Goal: Transaction & Acquisition: Book appointment/travel/reservation

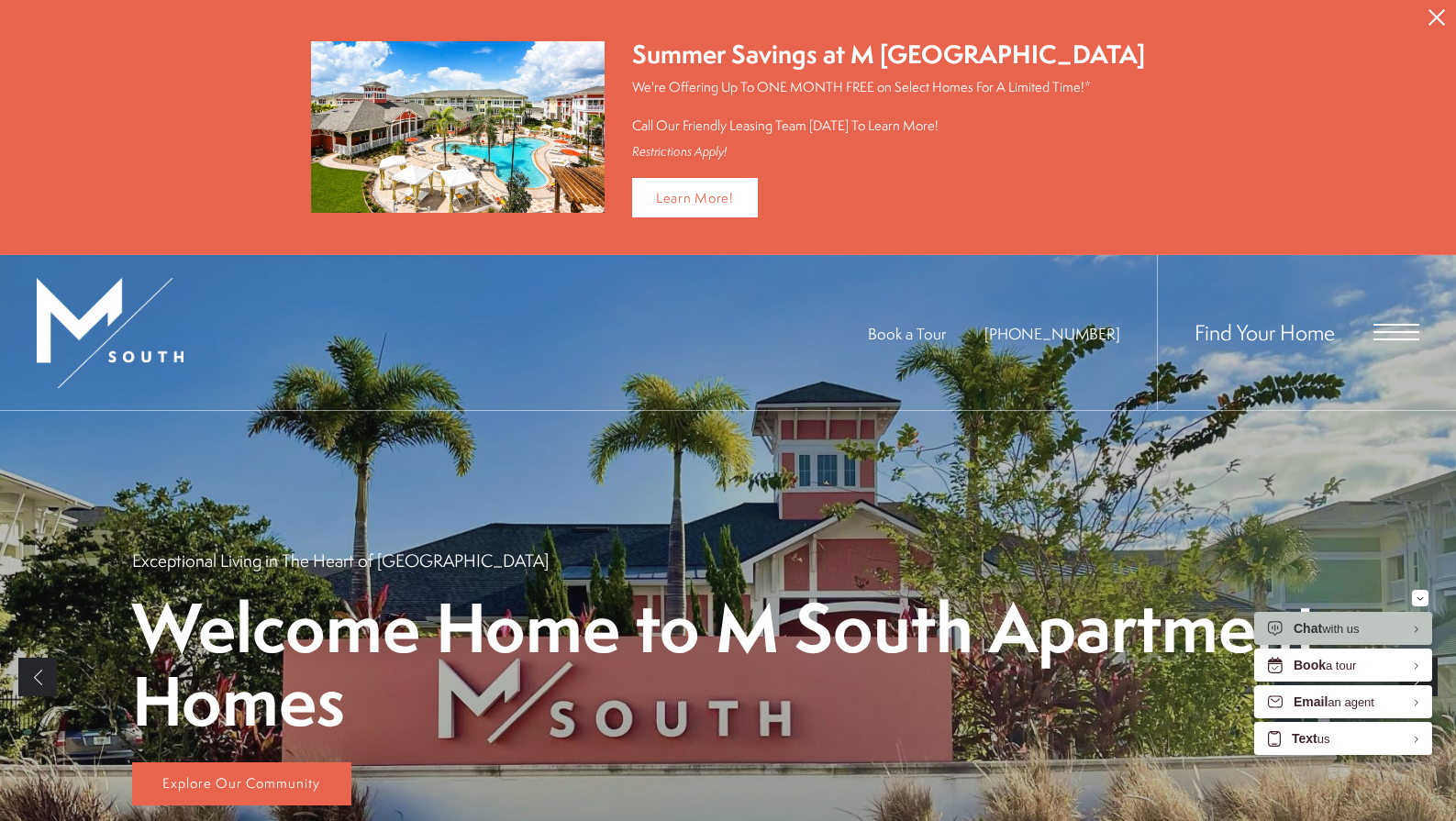
click at [1383, 332] on span "Open Menu" at bounding box center [1396, 332] width 46 height 17
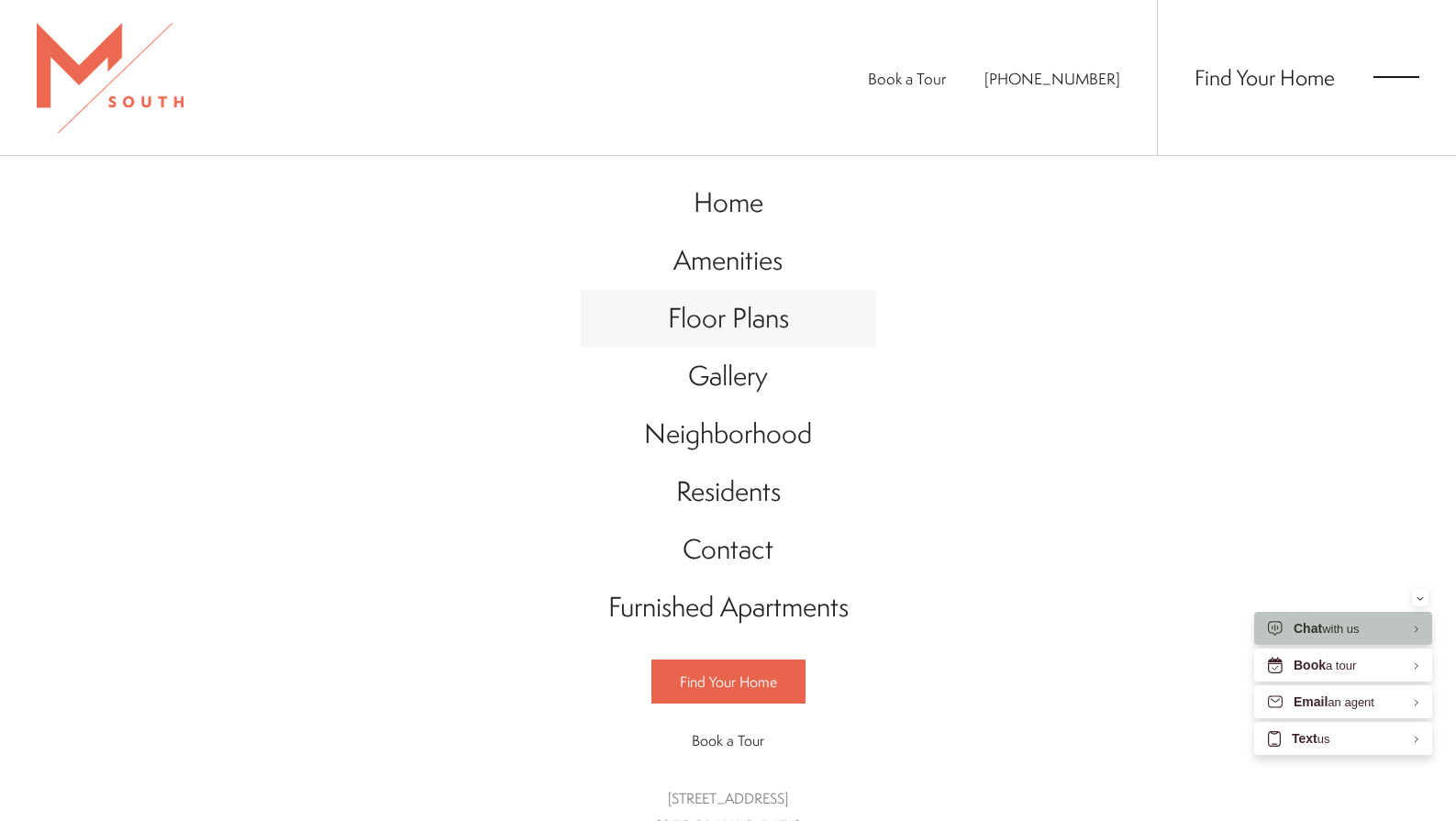
click at [762, 314] on span "Floor Plans" at bounding box center [728, 317] width 121 height 38
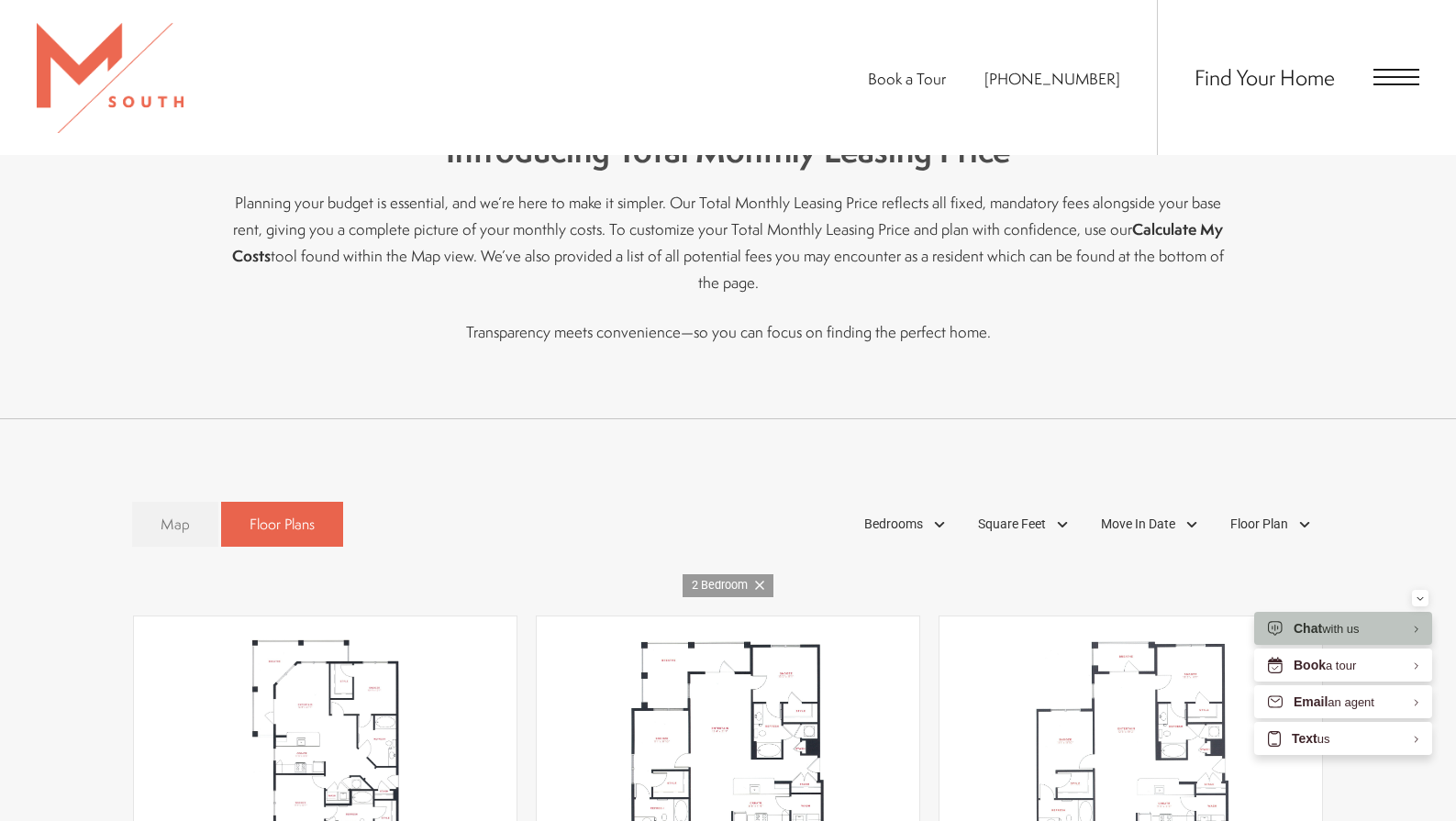
click at [187, 514] on span "Map" at bounding box center [176, 524] width 29 height 21
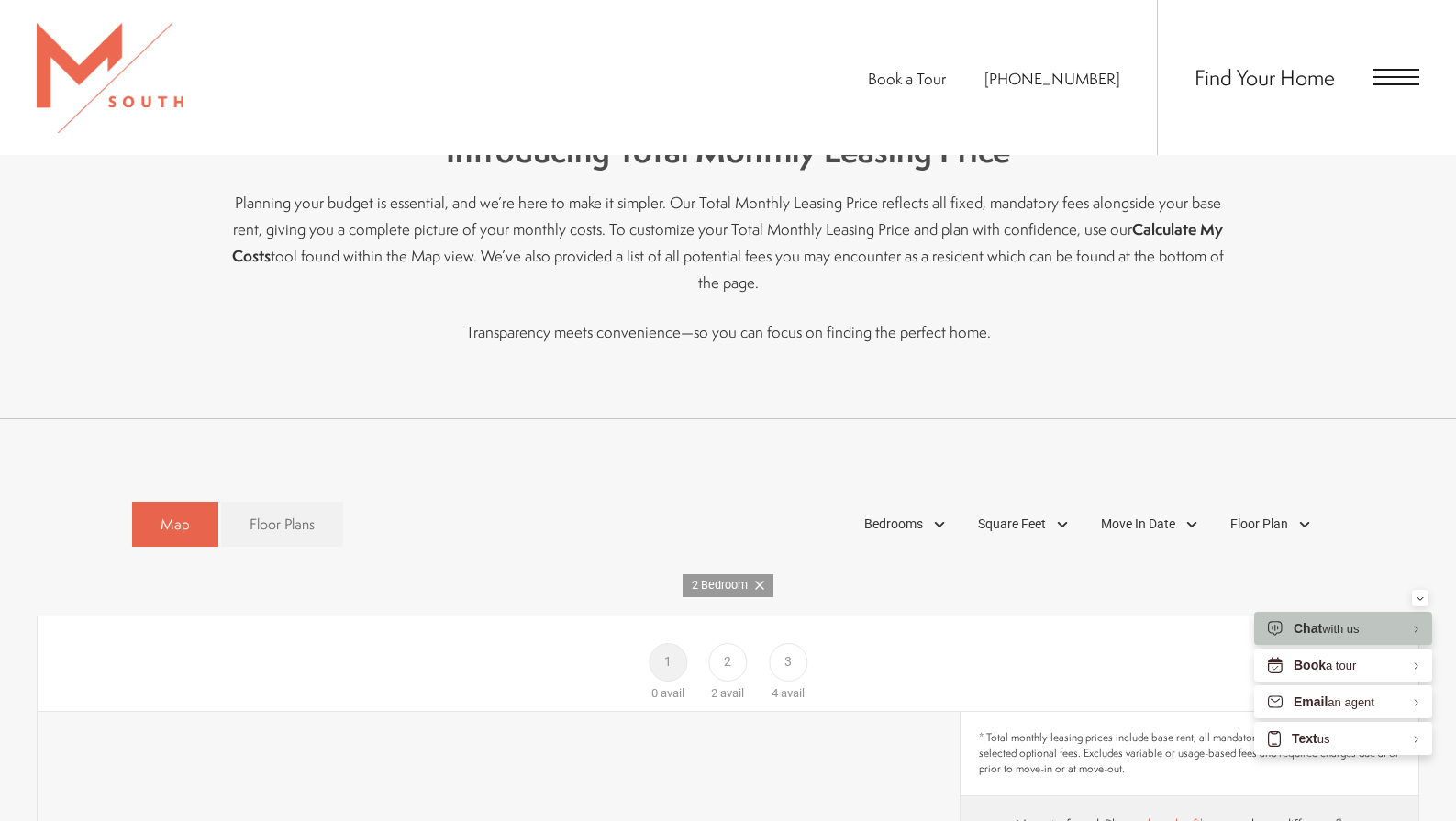
scroll to position [930, 0]
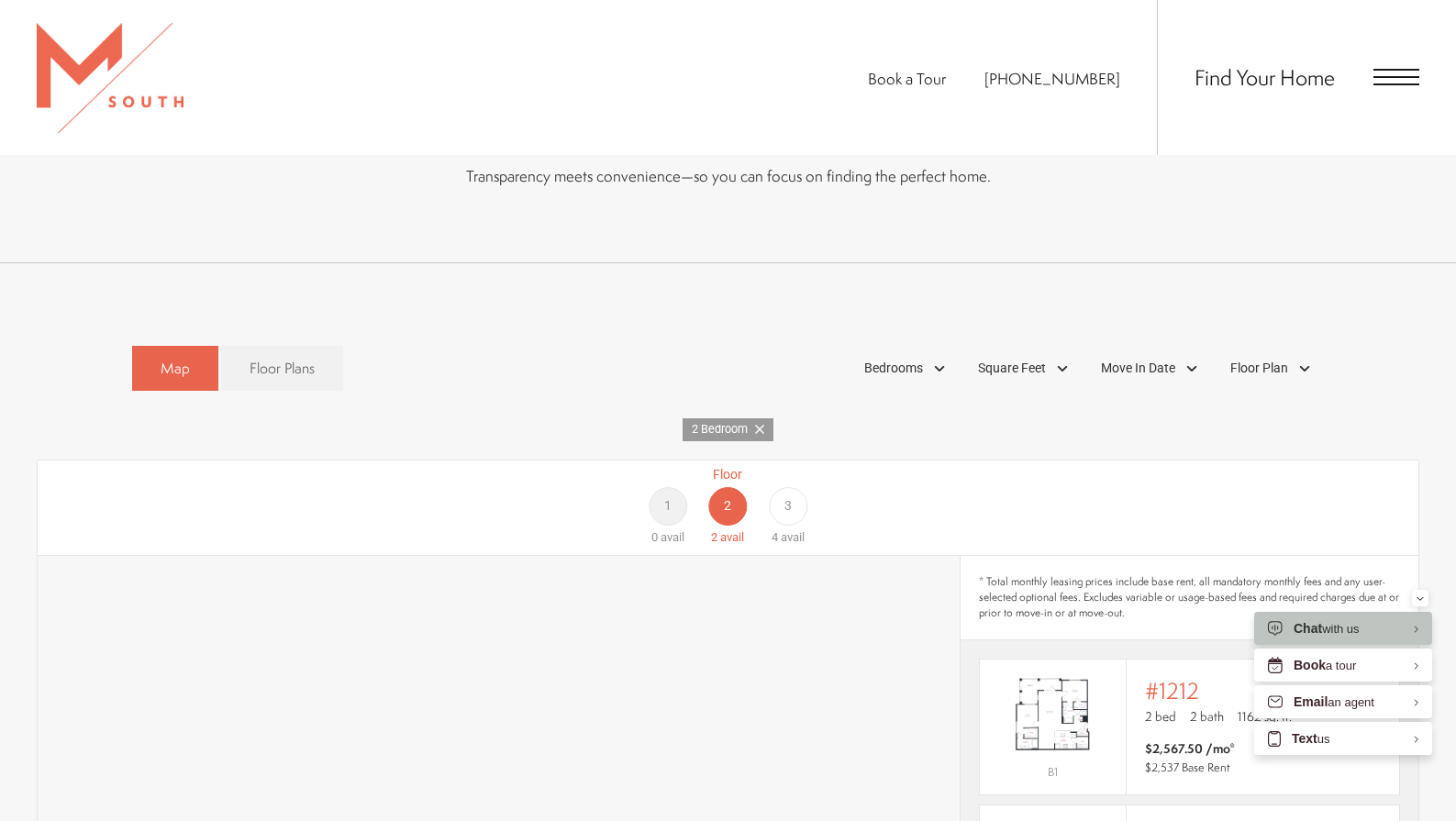
click at [793, 487] on div "3" at bounding box center [788, 507] width 39 height 39
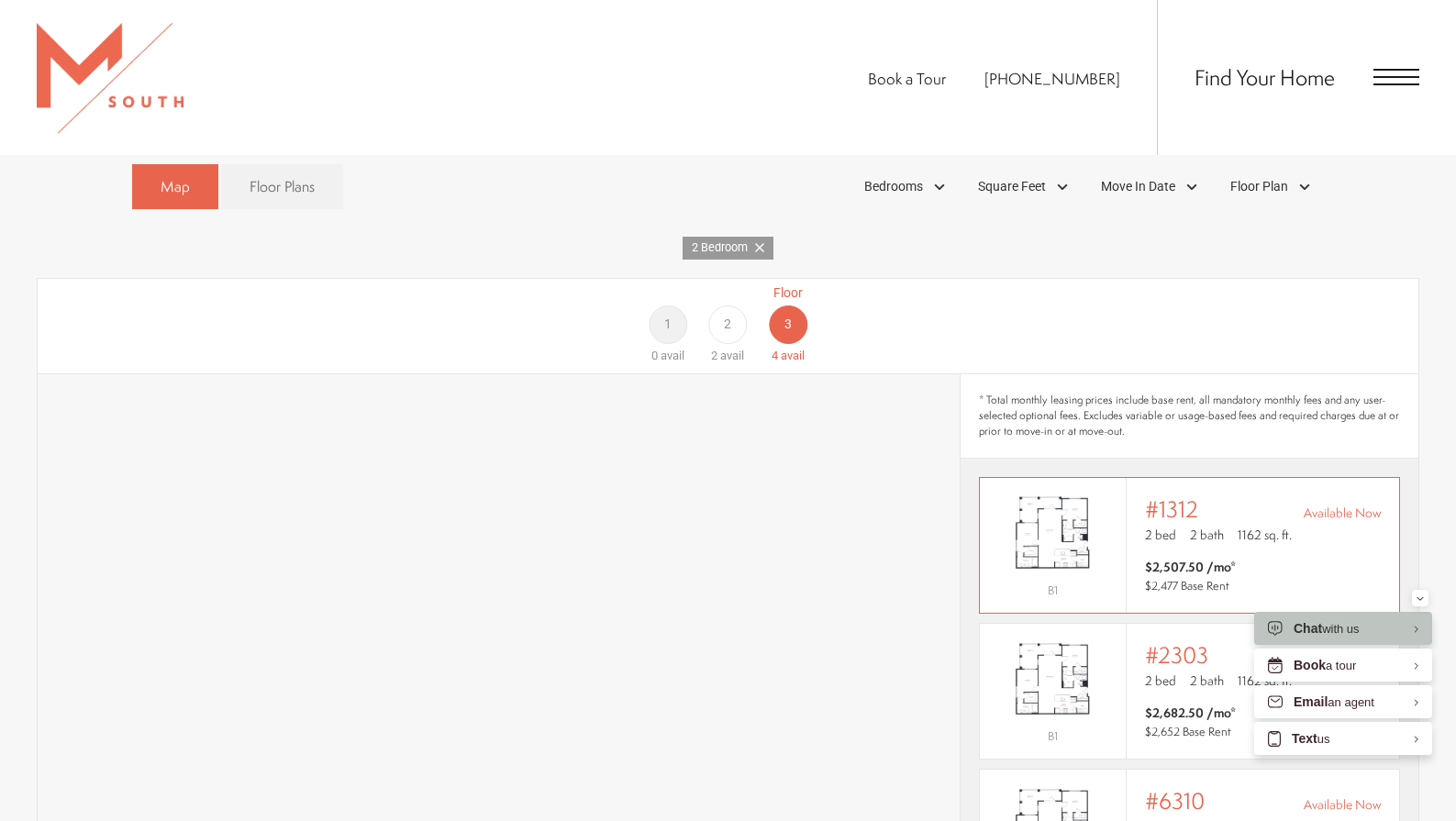
scroll to position [1110, 0]
click at [909, 179] on span "Bedrooms" at bounding box center [894, 188] width 59 height 19
click at [838, 231] on span "1 Bedroom" at bounding box center [873, 241] width 92 height 20
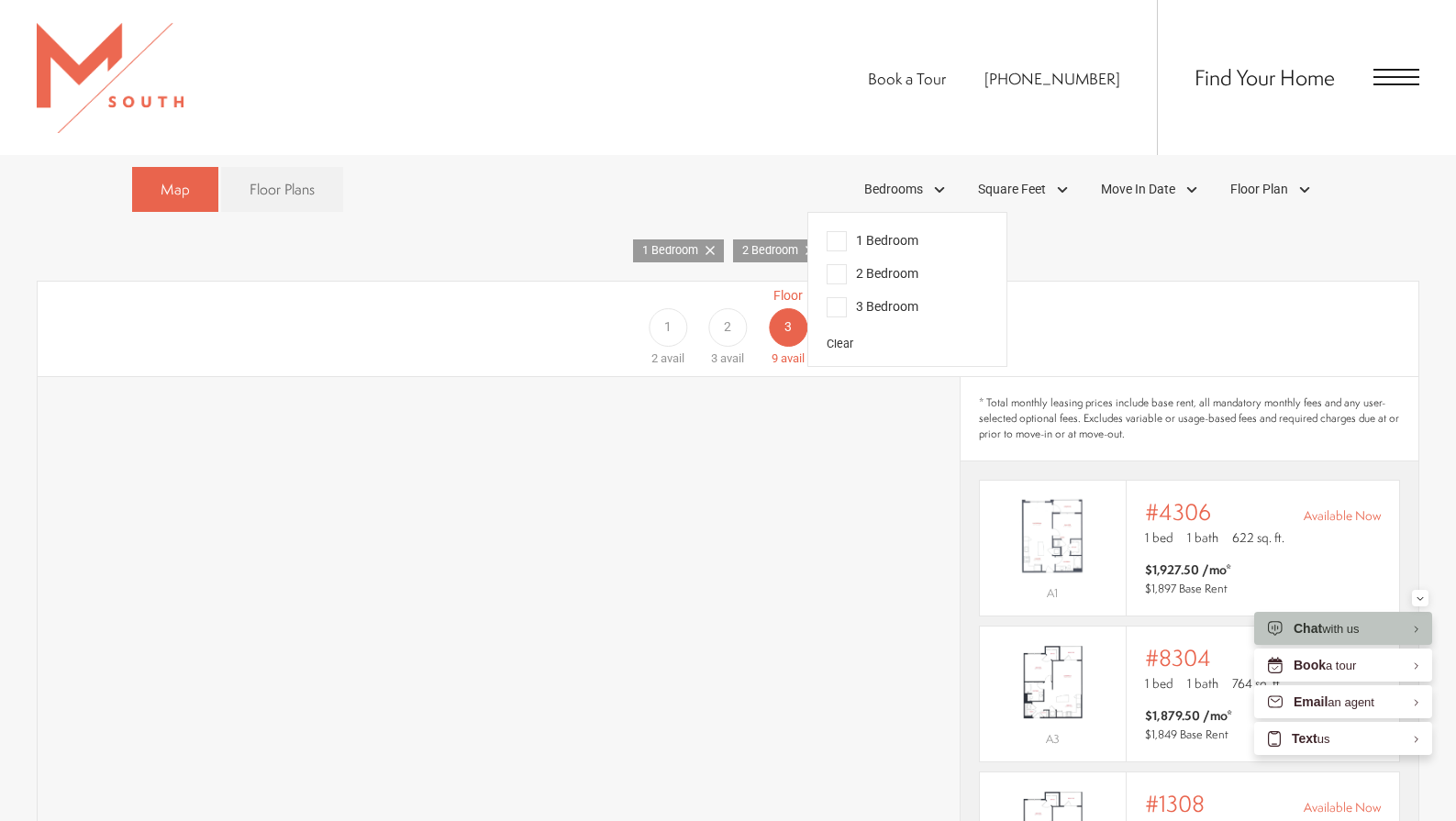
click at [705, 178] on div "Map Floor Plans 2 Bedrooms 1 Bedroom 2 Bedroom Clear" at bounding box center [728, 189] width 1193 height 63
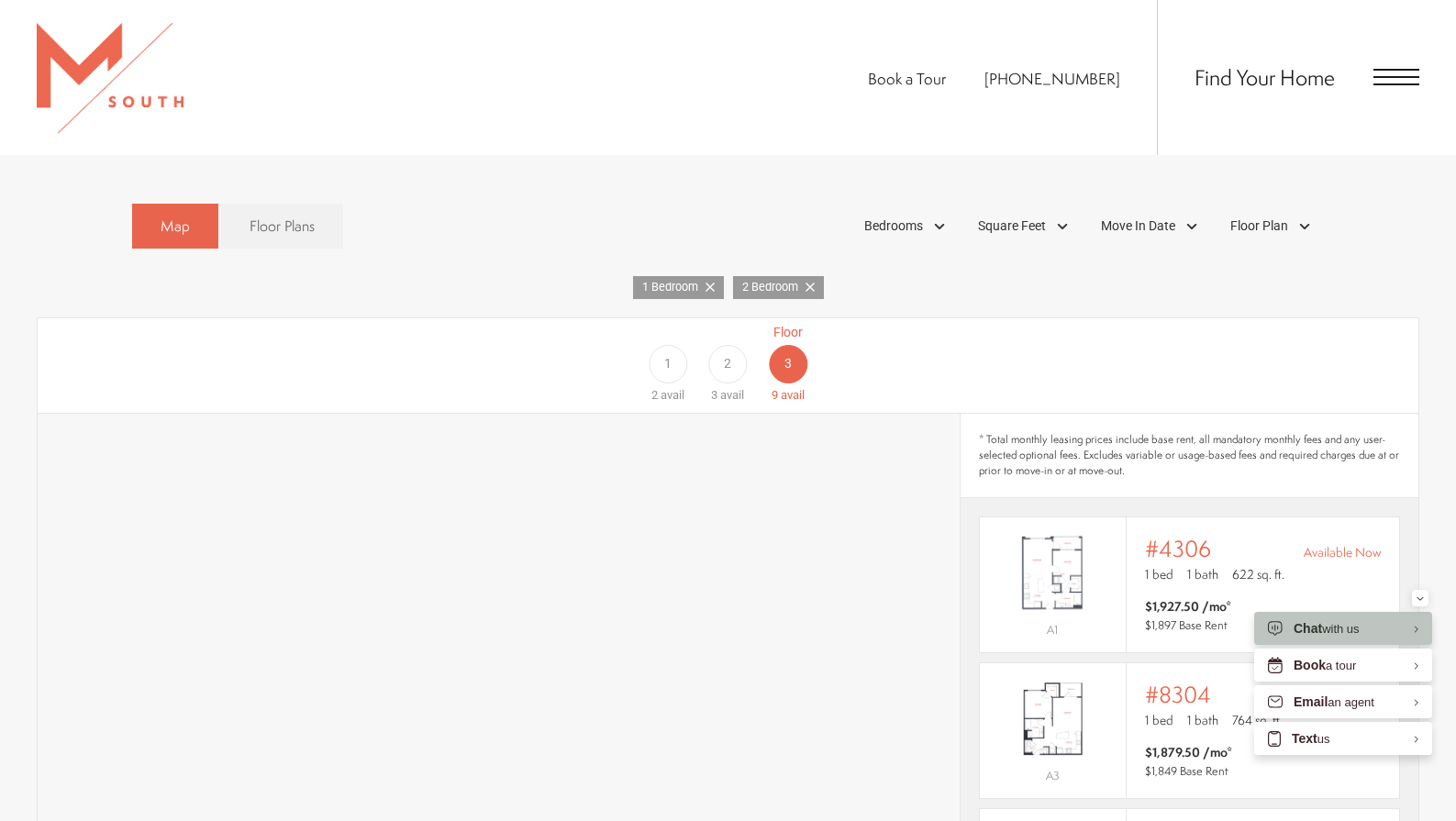
click at [814, 282] on icon at bounding box center [810, 287] width 9 height 9
click at [1091, 538] on img "View #4306" at bounding box center [1052, 572] width 146 height 92
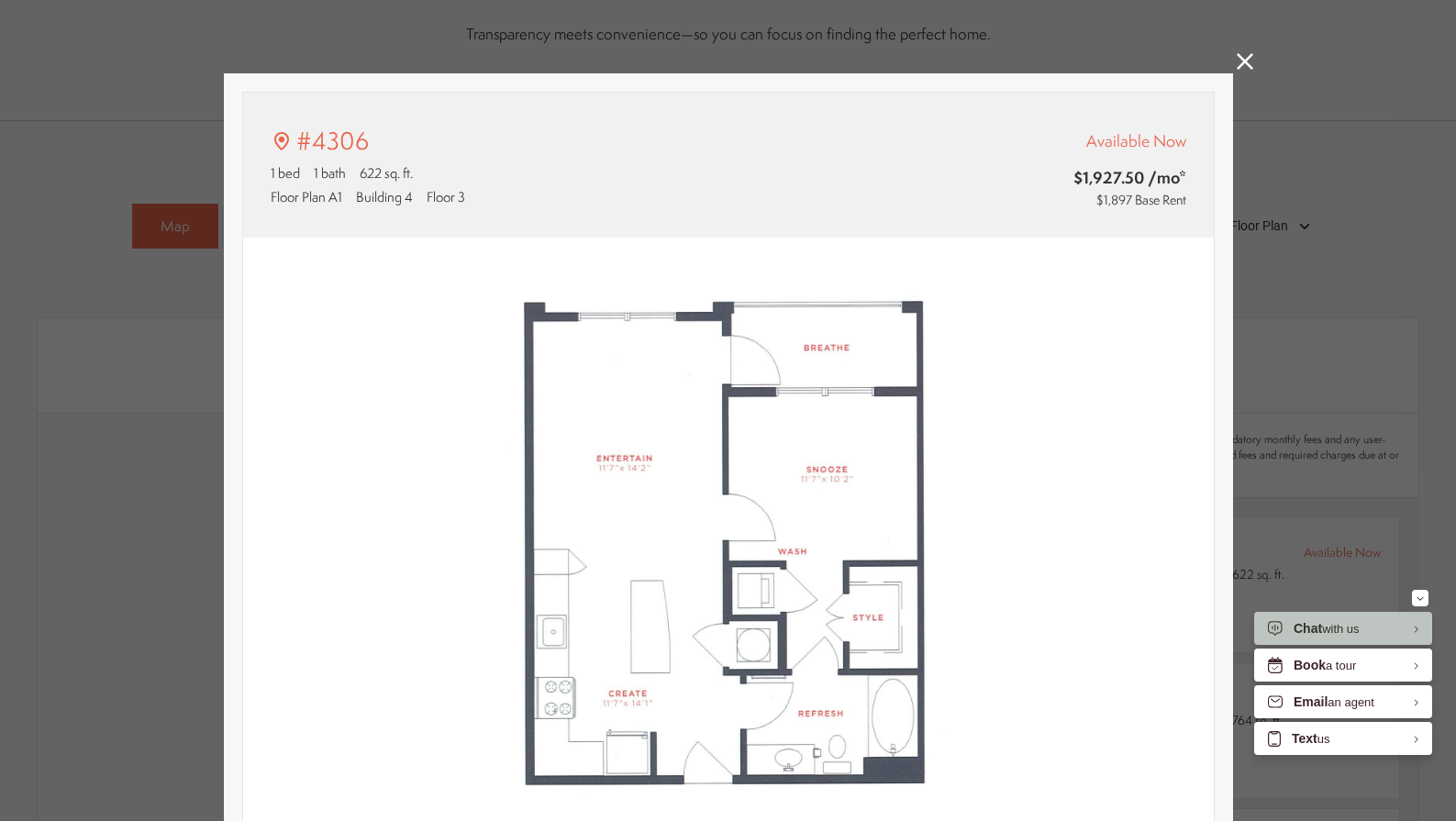
type input "**********"
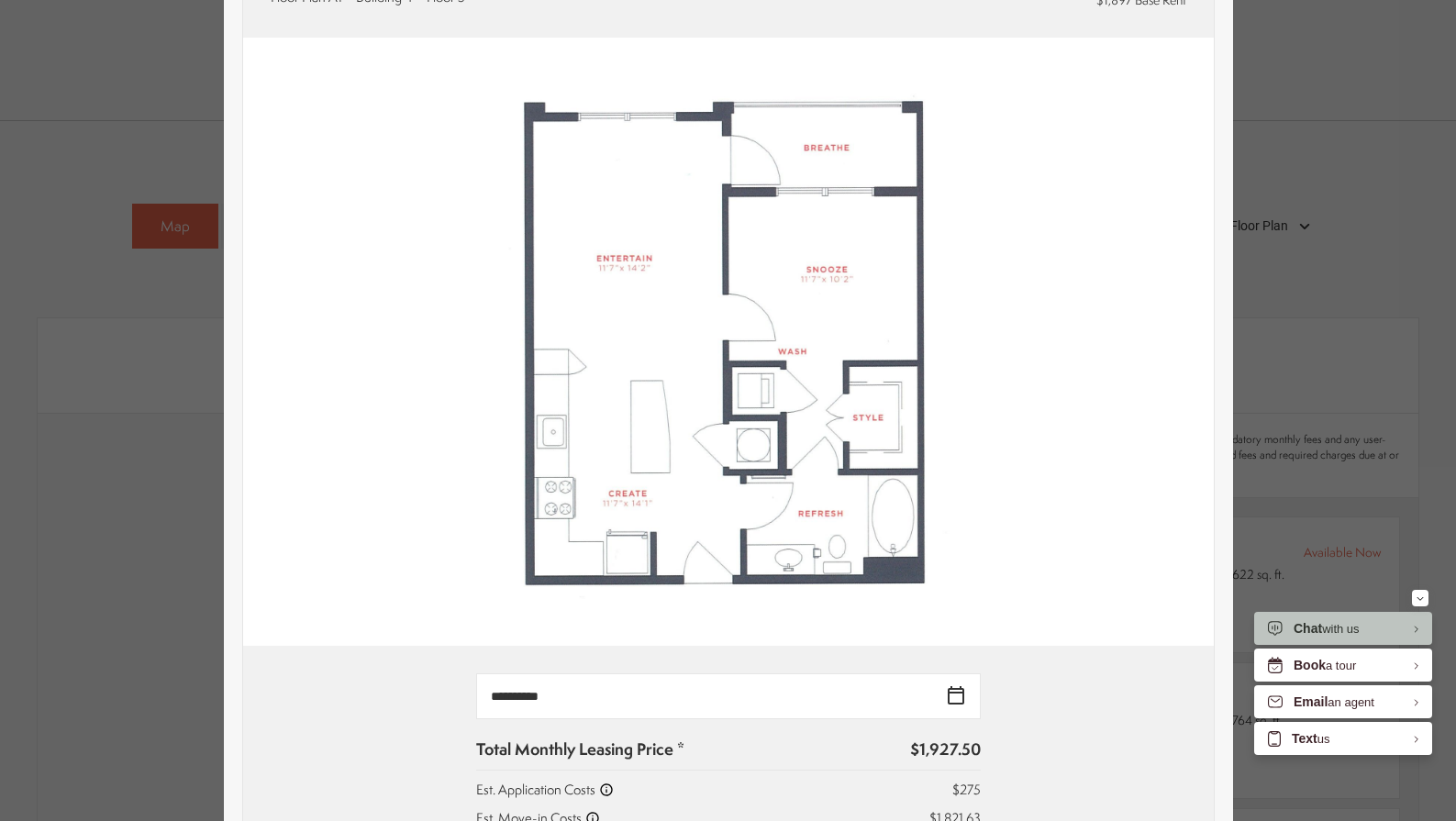
scroll to position [455, 0]
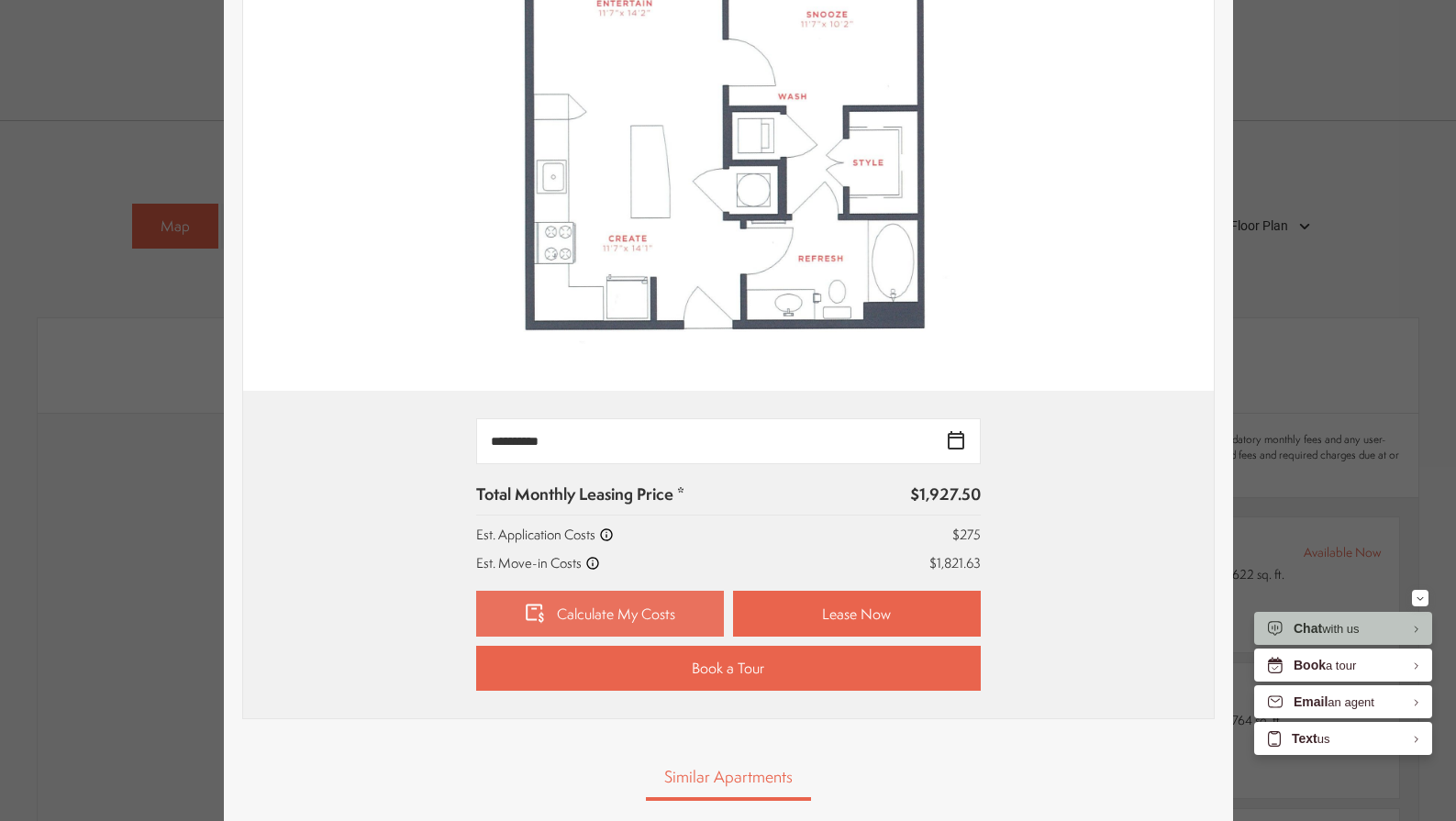
click at [663, 614] on link "Calculate My Costs" at bounding box center [600, 613] width 247 height 46
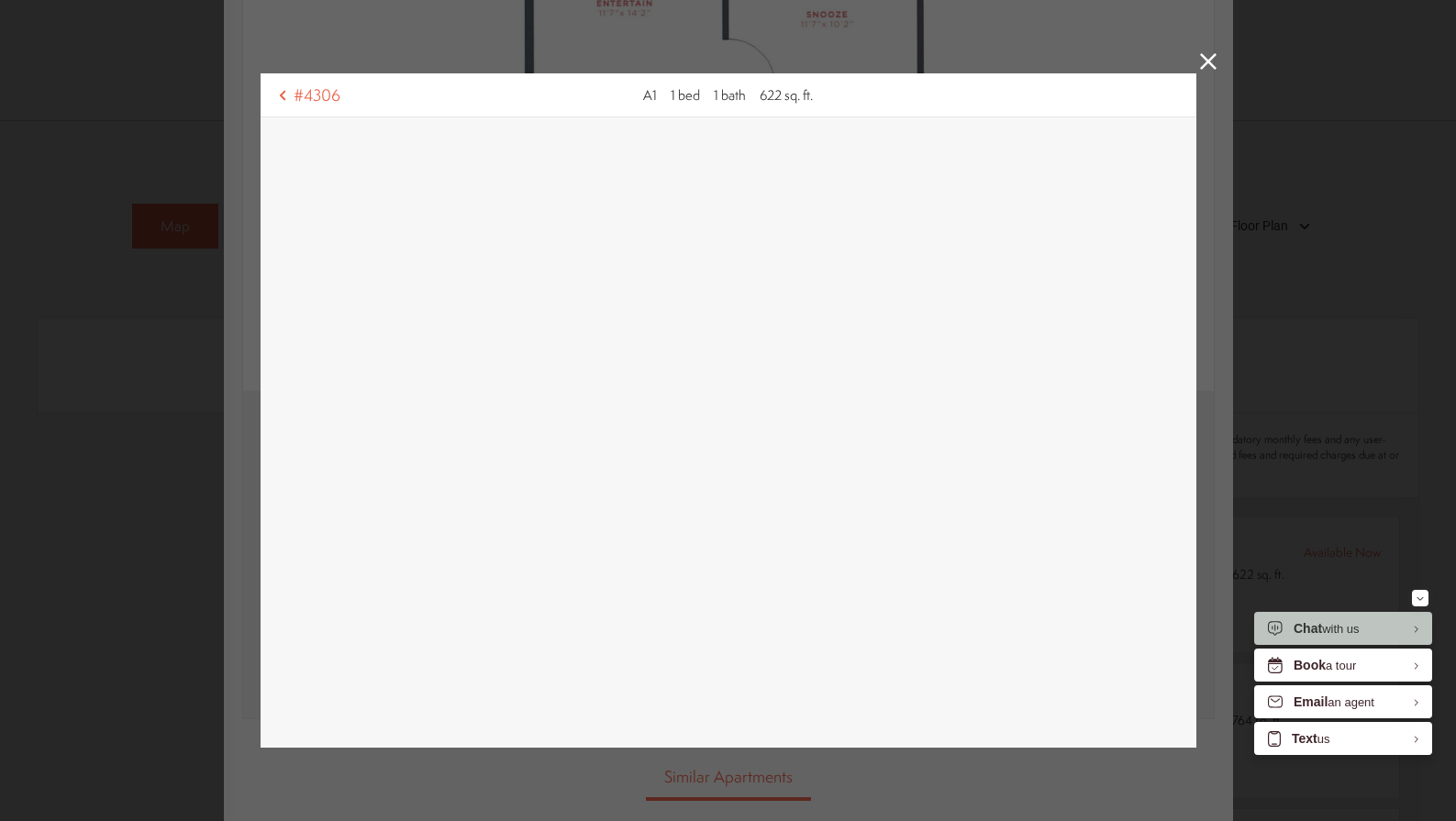
click at [1204, 66] on icon at bounding box center [1209, 62] width 17 height 17
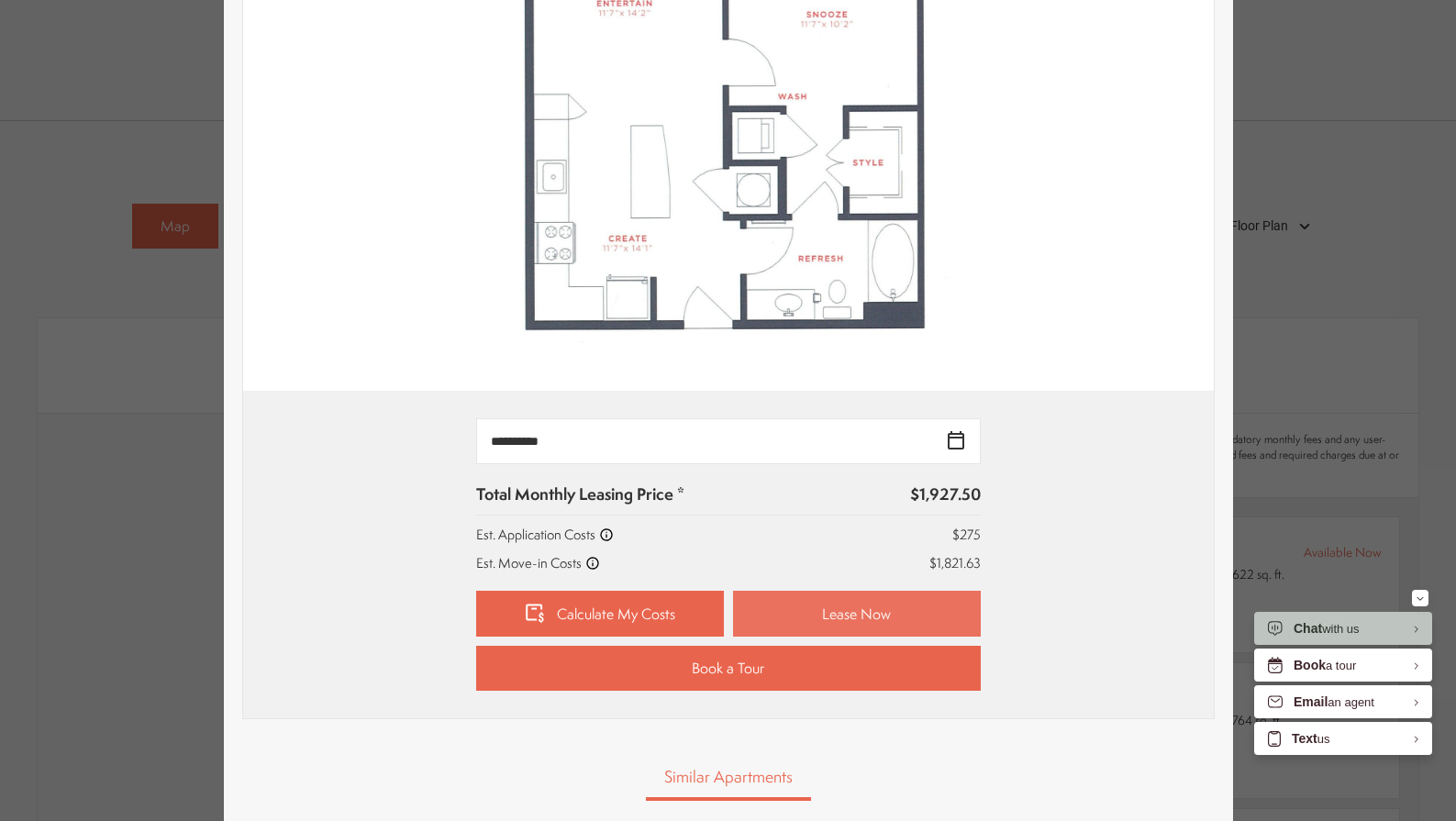
click at [812, 603] on link "Lease Now" at bounding box center [856, 613] width 247 height 46
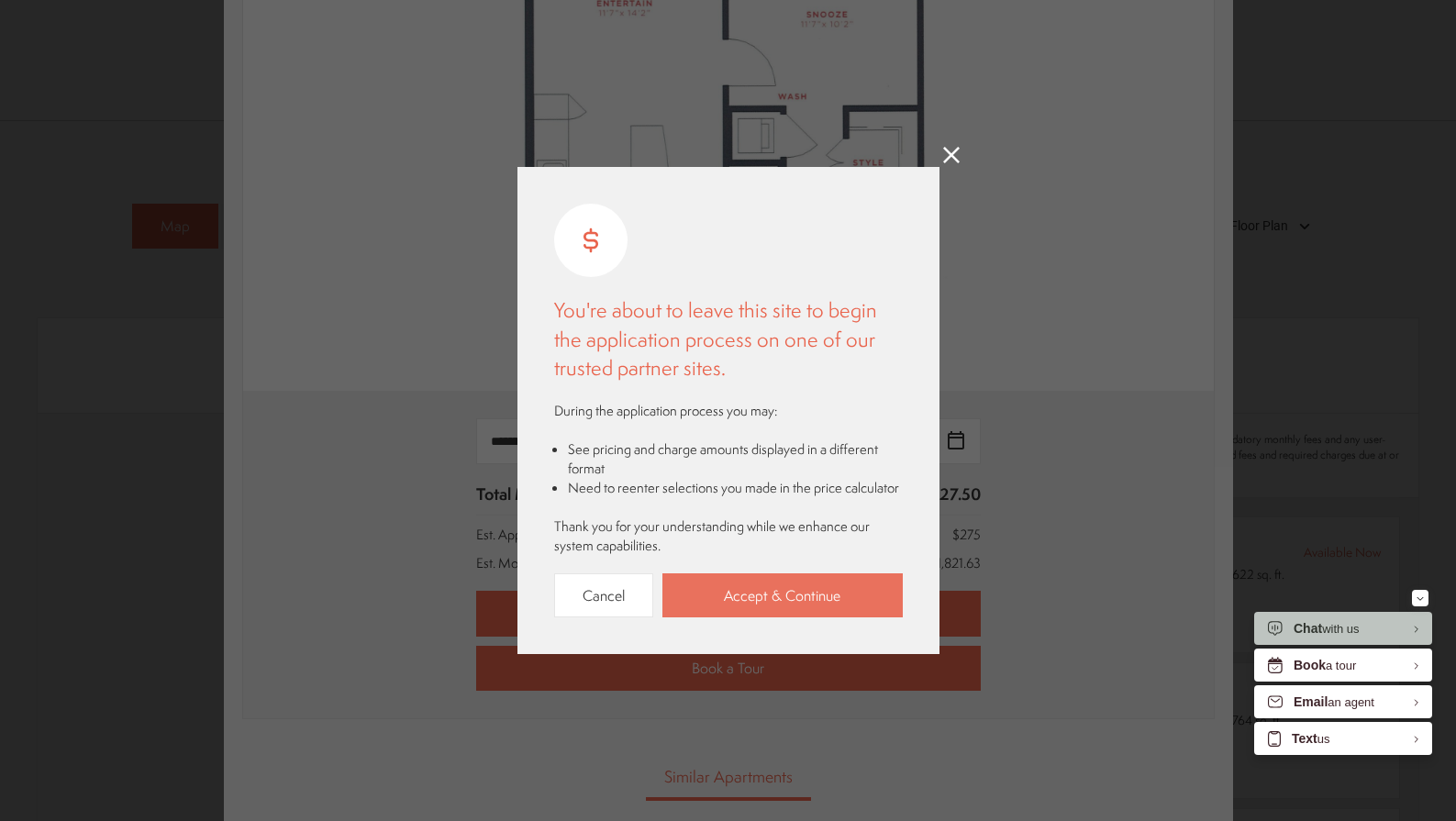
click at [777, 590] on link "Accept & Continue" at bounding box center [782, 595] width 240 height 45
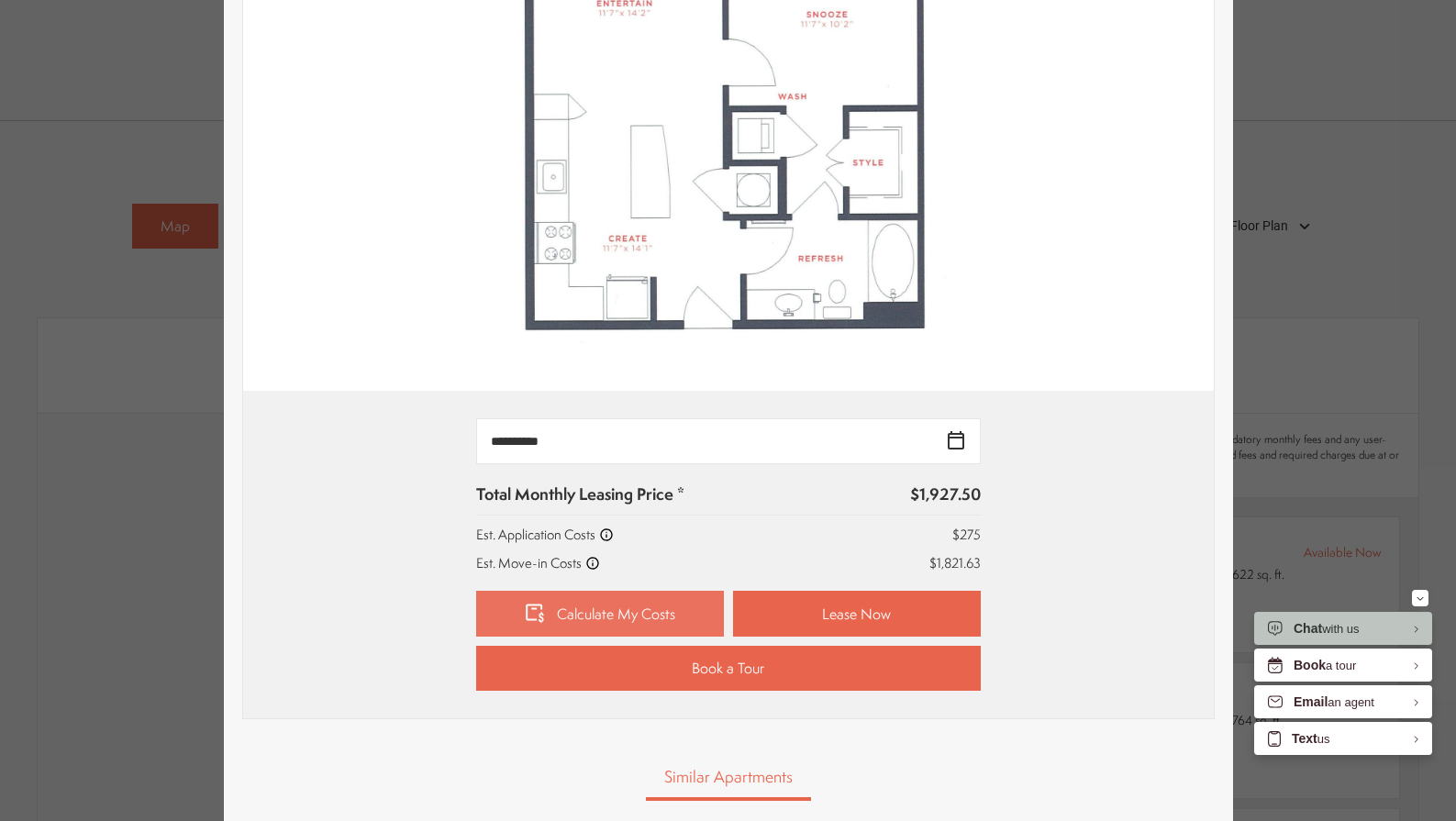
click at [557, 605] on link "Calculate My Costs" at bounding box center [600, 613] width 247 height 46
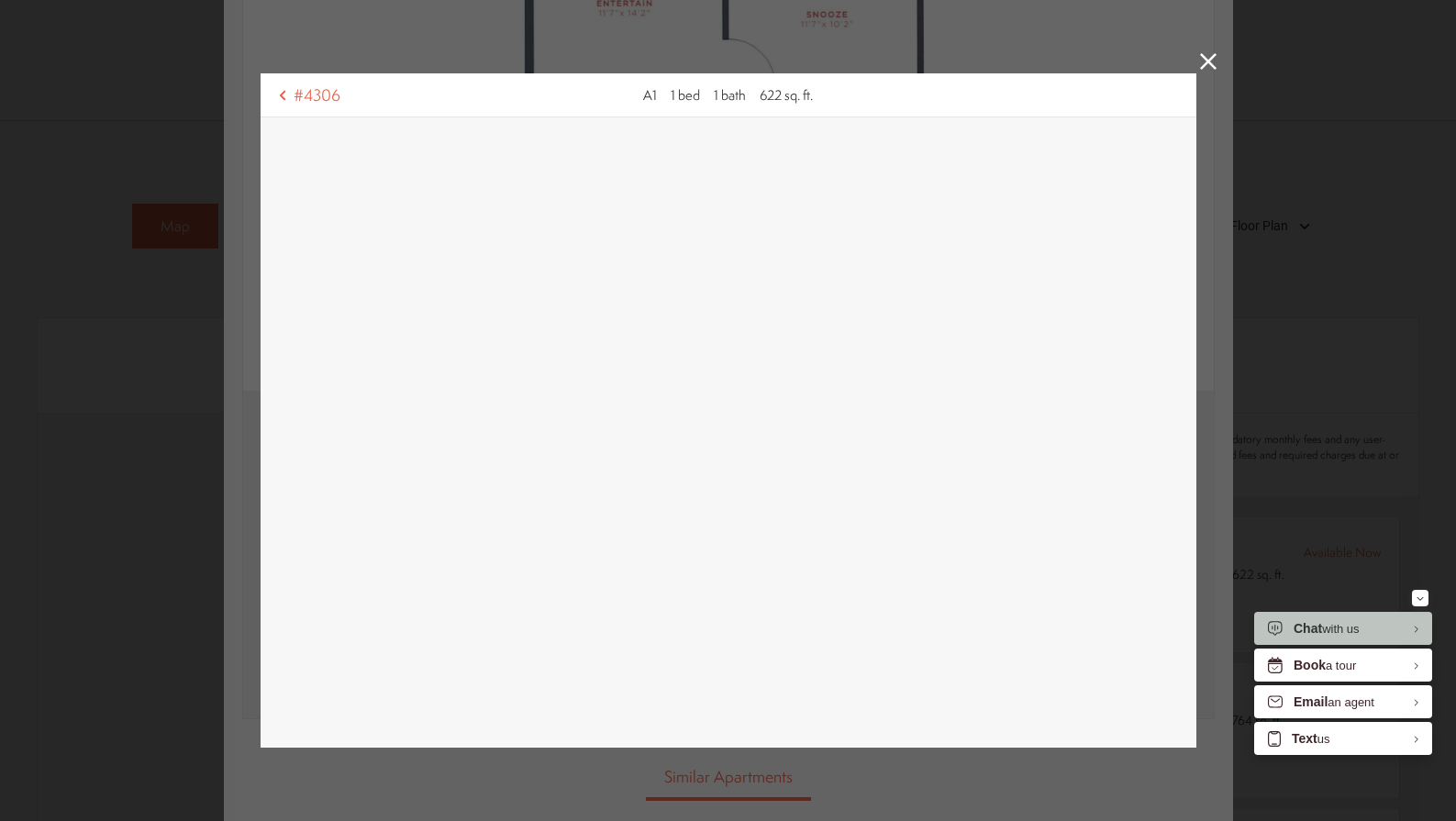
click at [1215, 68] on icon at bounding box center [1209, 62] width 17 height 17
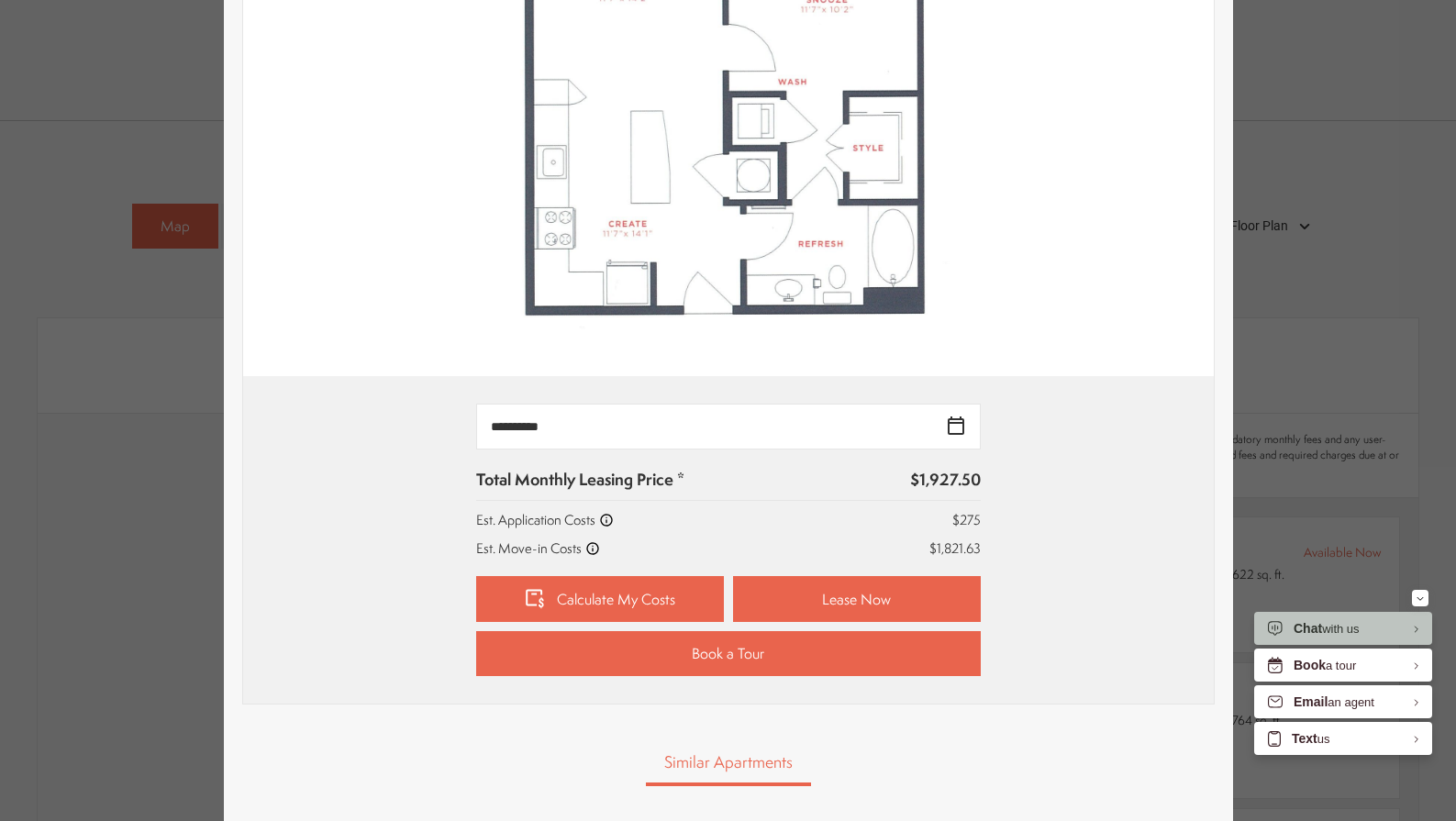
scroll to position [532, 0]
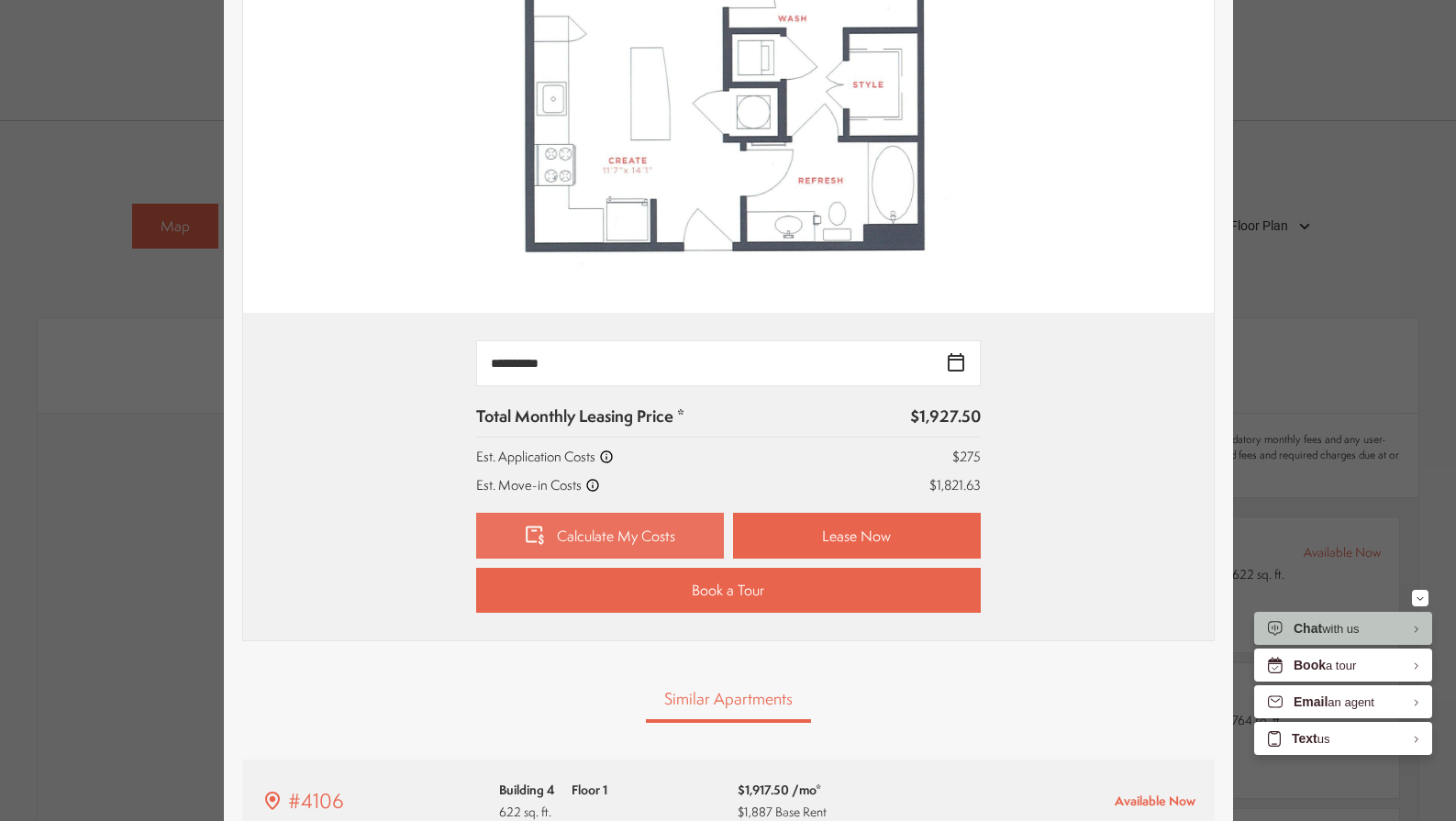
click at [644, 533] on link "Calculate My Costs" at bounding box center [600, 536] width 247 height 46
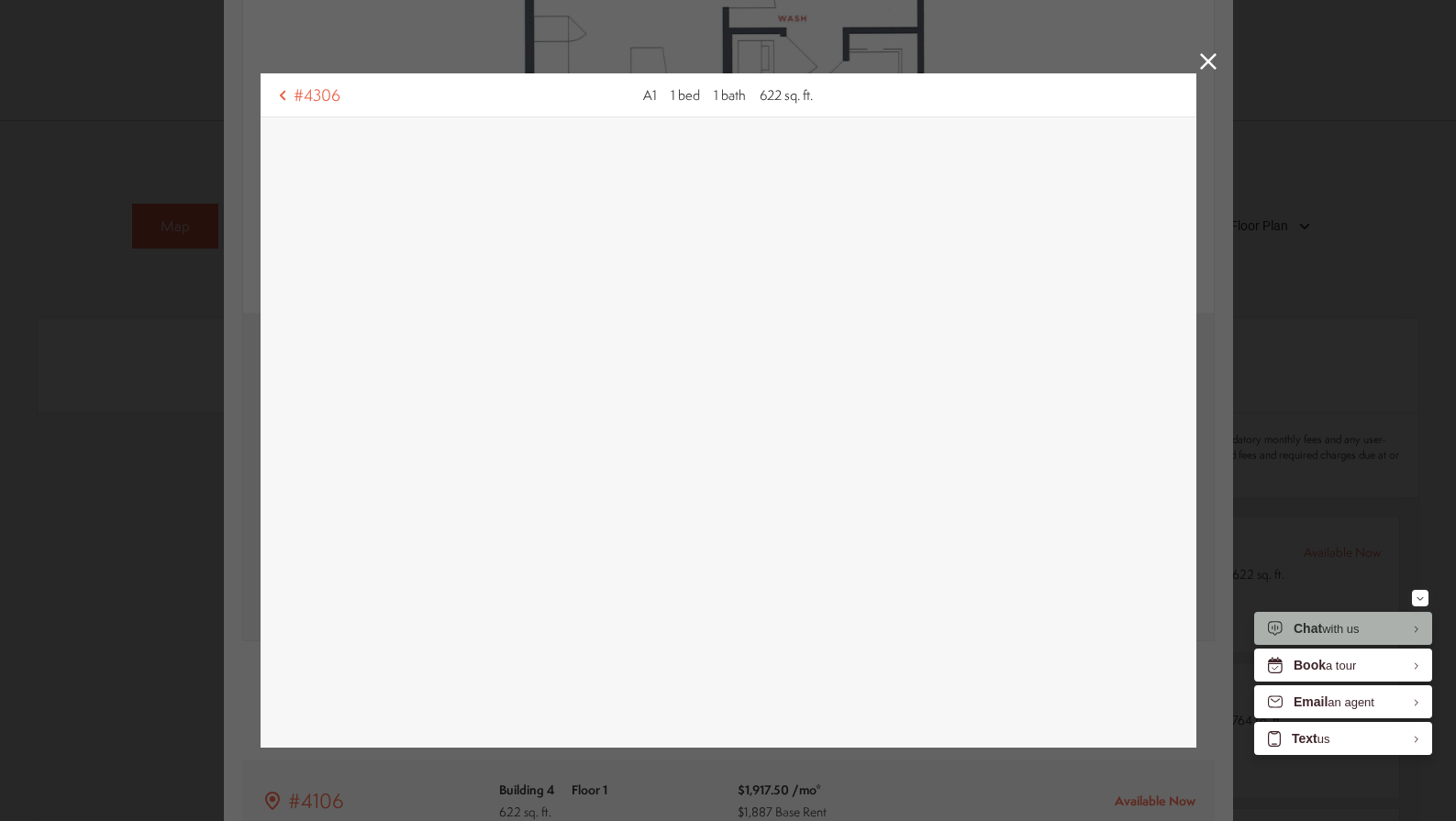
click at [1296, 629] on span "Chat" at bounding box center [1307, 628] width 29 height 15
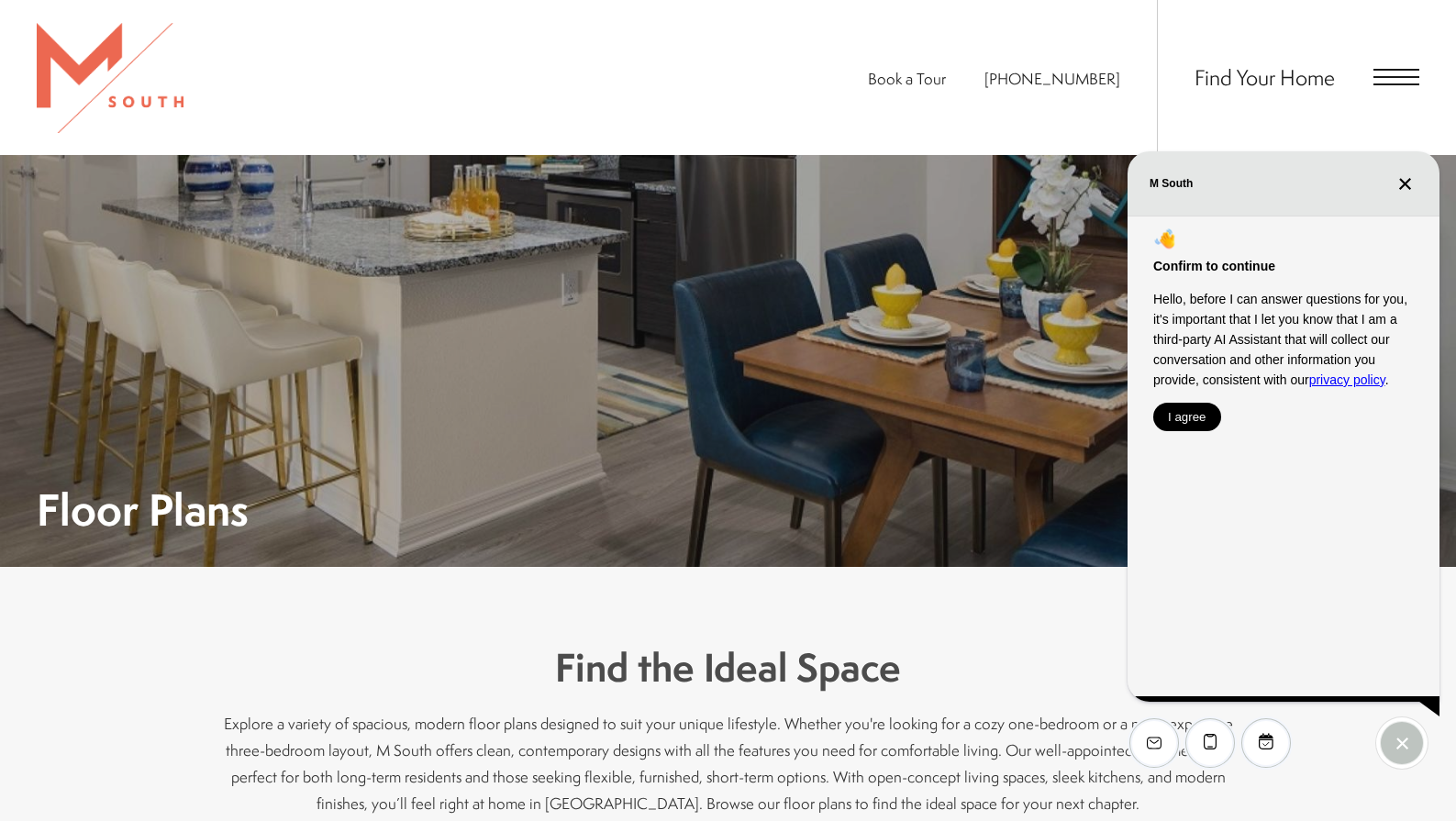
click at [1175, 411] on button "I agree" at bounding box center [1187, 416] width 68 height 29
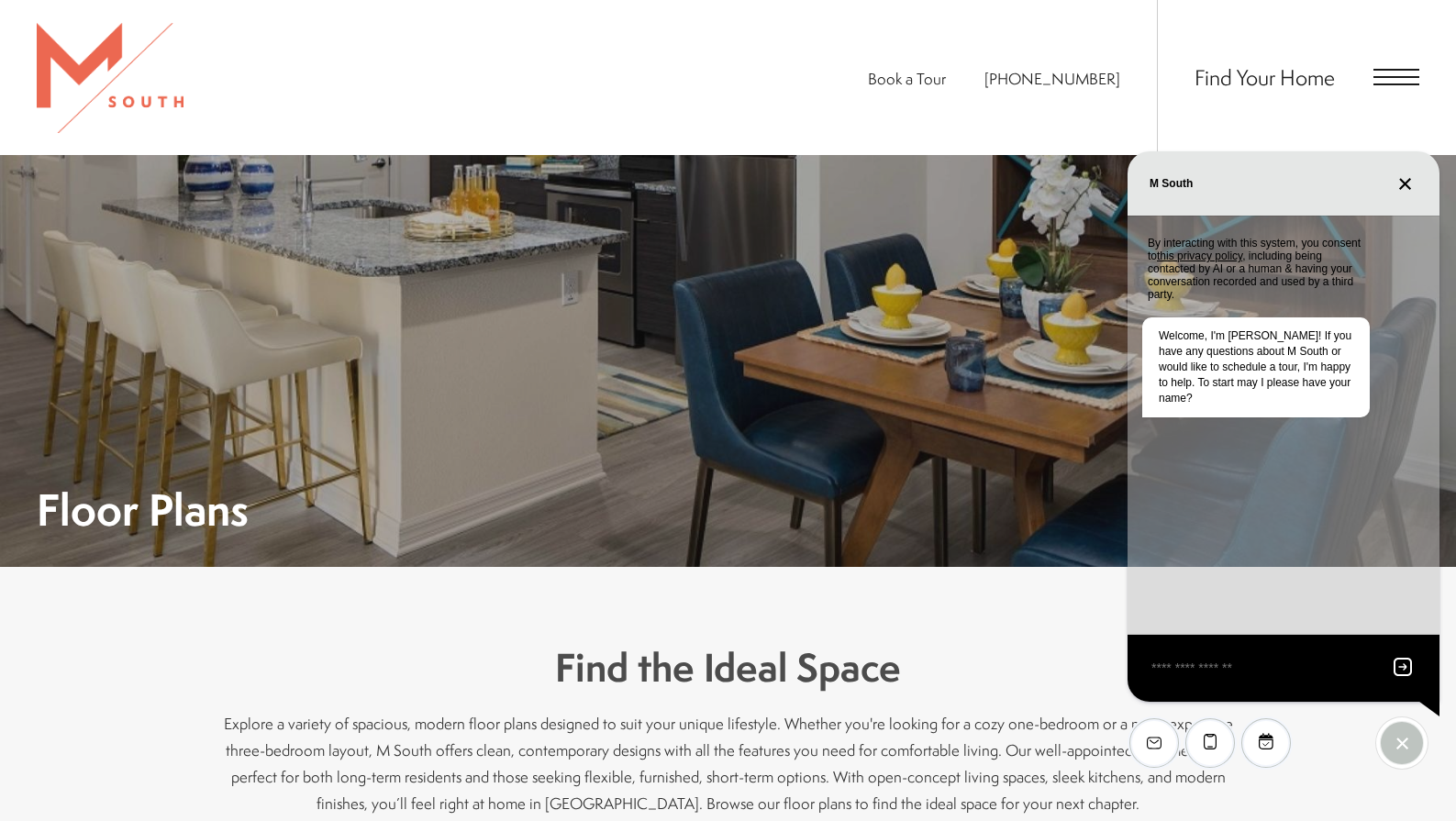
scroll to position [1073, 0]
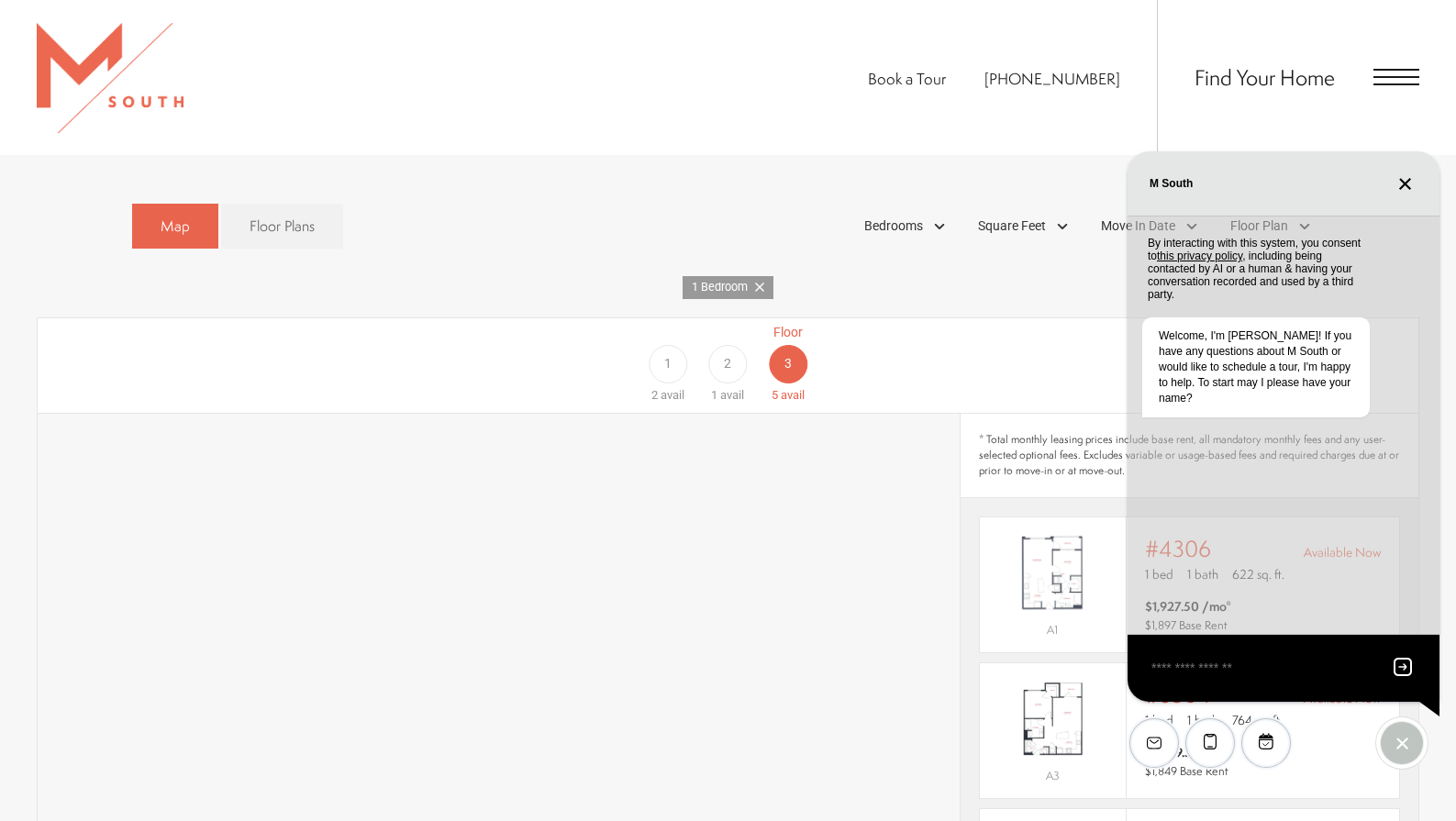
click at [1210, 676] on textarea "EliseAI Widget" at bounding box center [1261, 667] width 224 height 23
type textarea "**********"
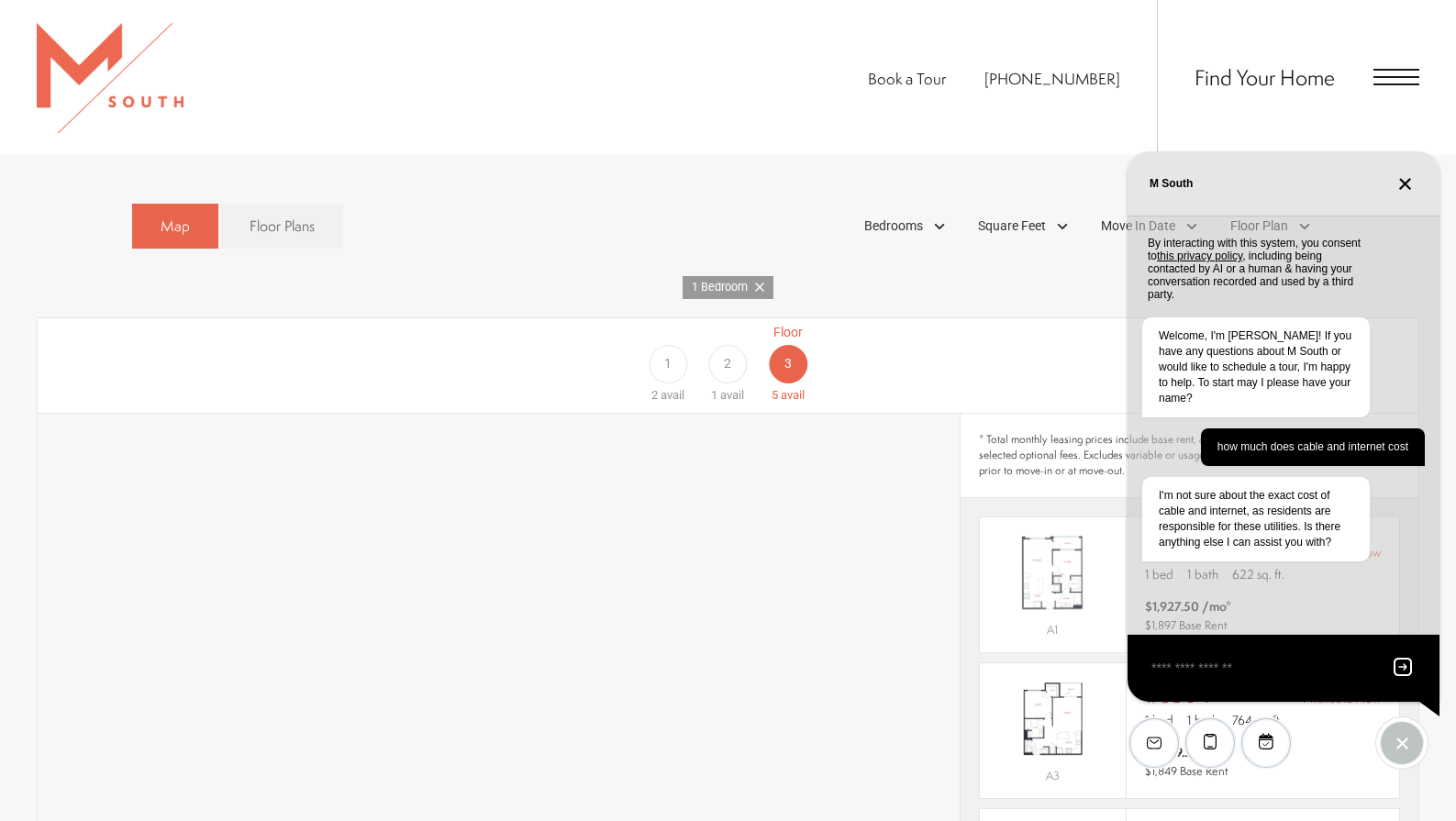
click at [1412, 177] on button "Close chat" at bounding box center [1404, 183] width 25 height 16
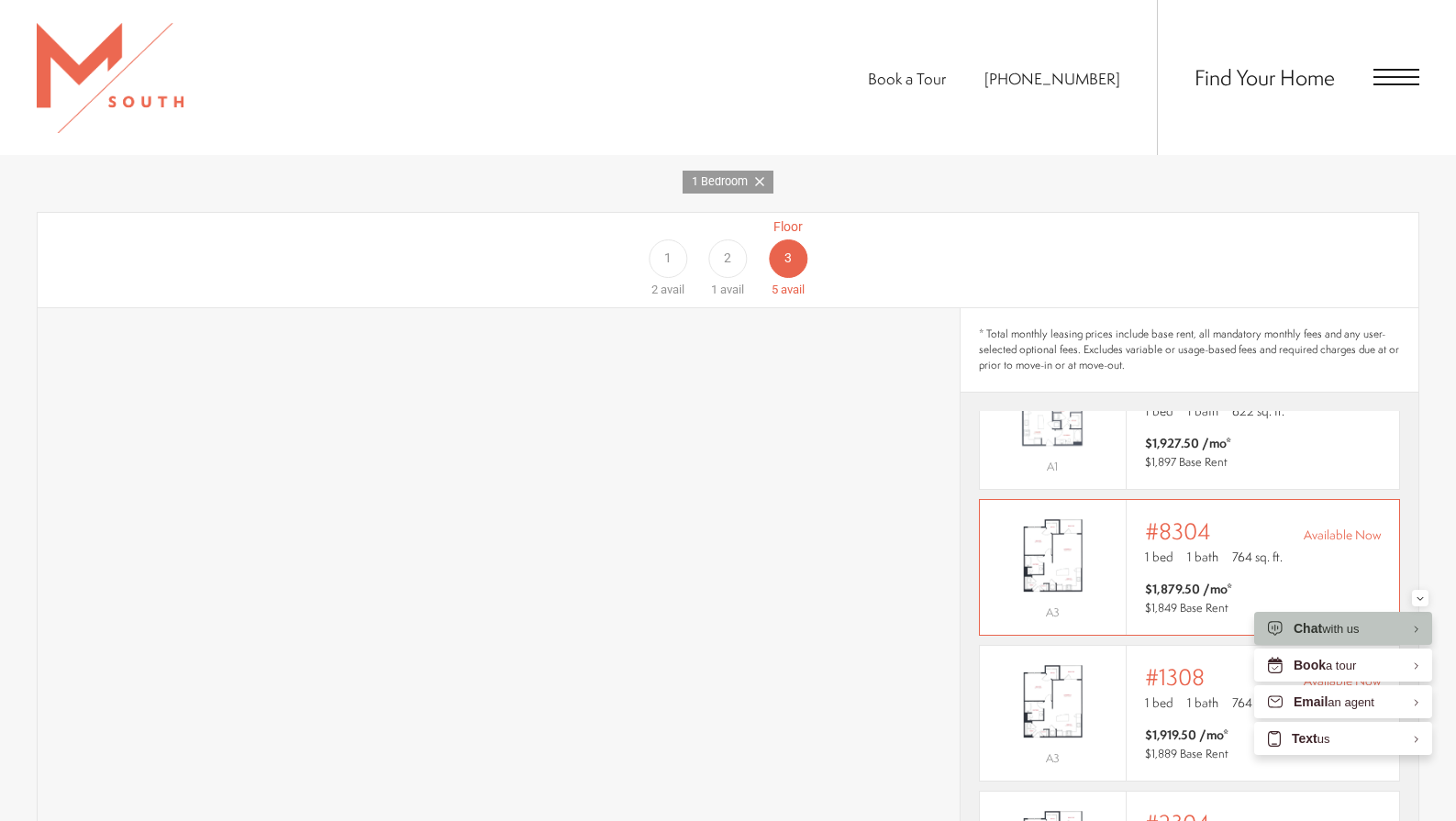
scroll to position [46, 0]
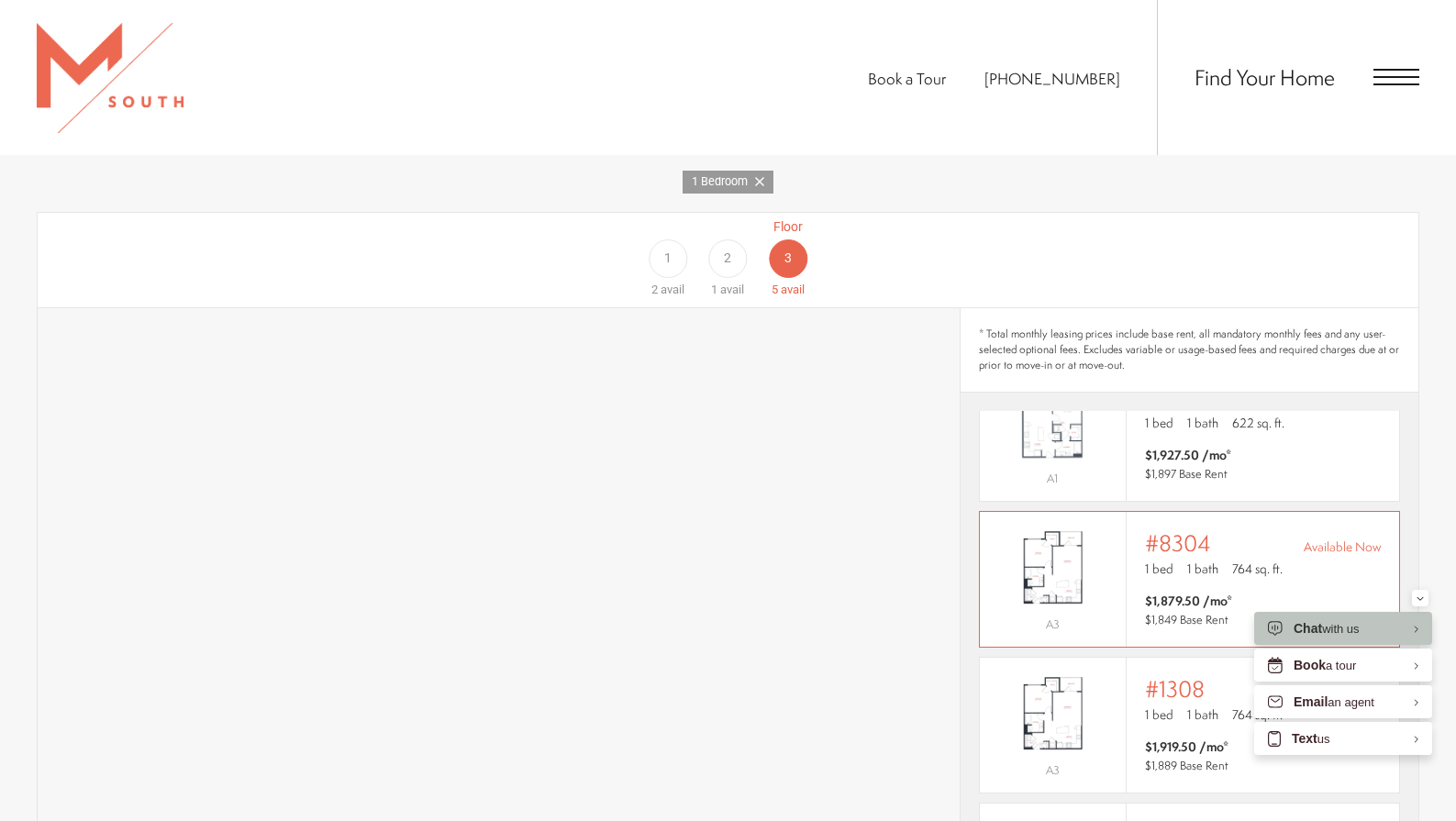
click at [1137, 525] on div "Outside price filter range #8304 Available Now 1 bed 1 bath 764 sq. ft. $1,879.…" at bounding box center [1263, 579] width 272 height 135
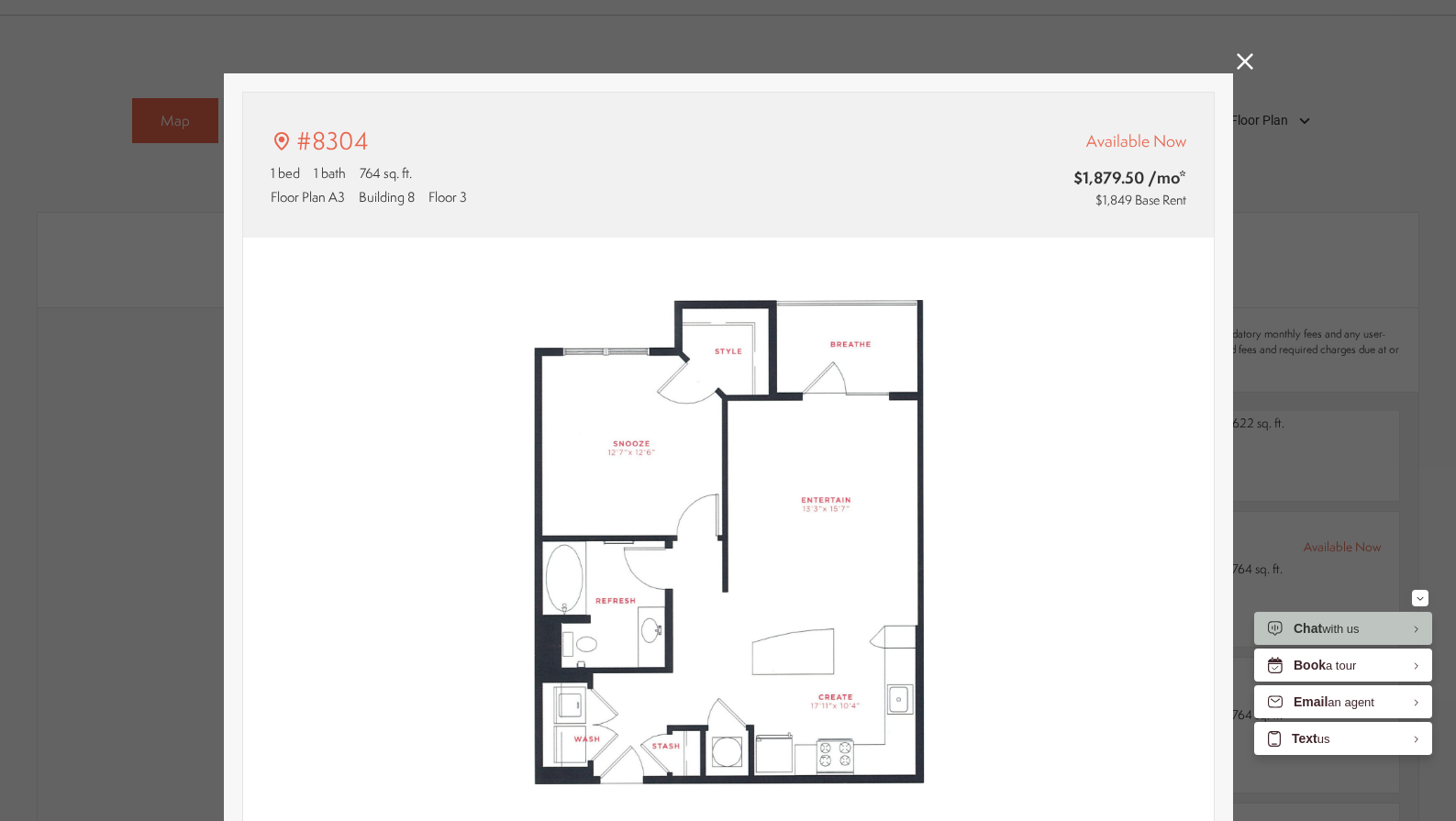
type input "**********"
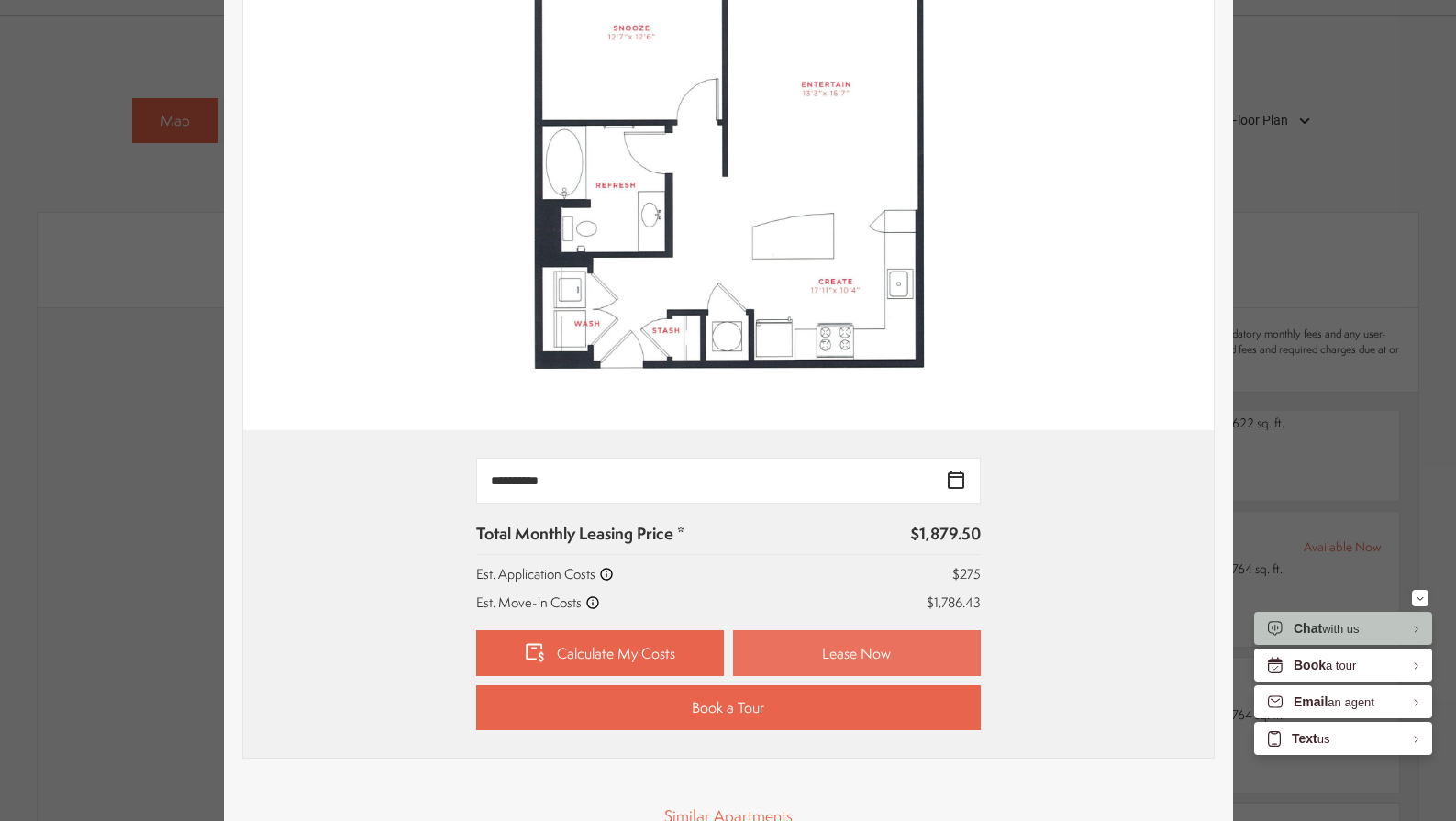
click at [787, 658] on link "Lease Now" at bounding box center [856, 653] width 247 height 46
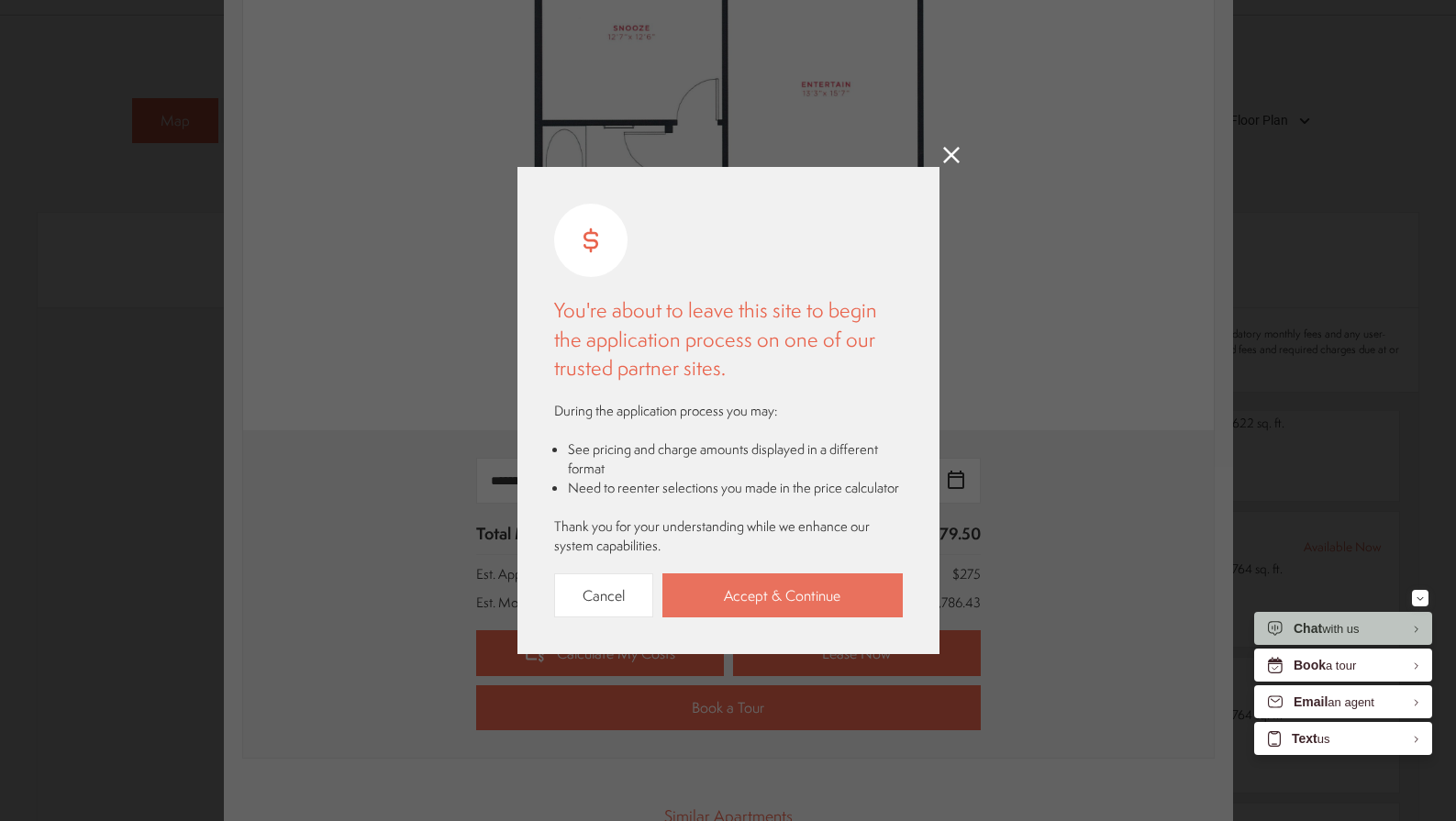
click at [748, 593] on link "Accept & Continue" at bounding box center [782, 595] width 240 height 45
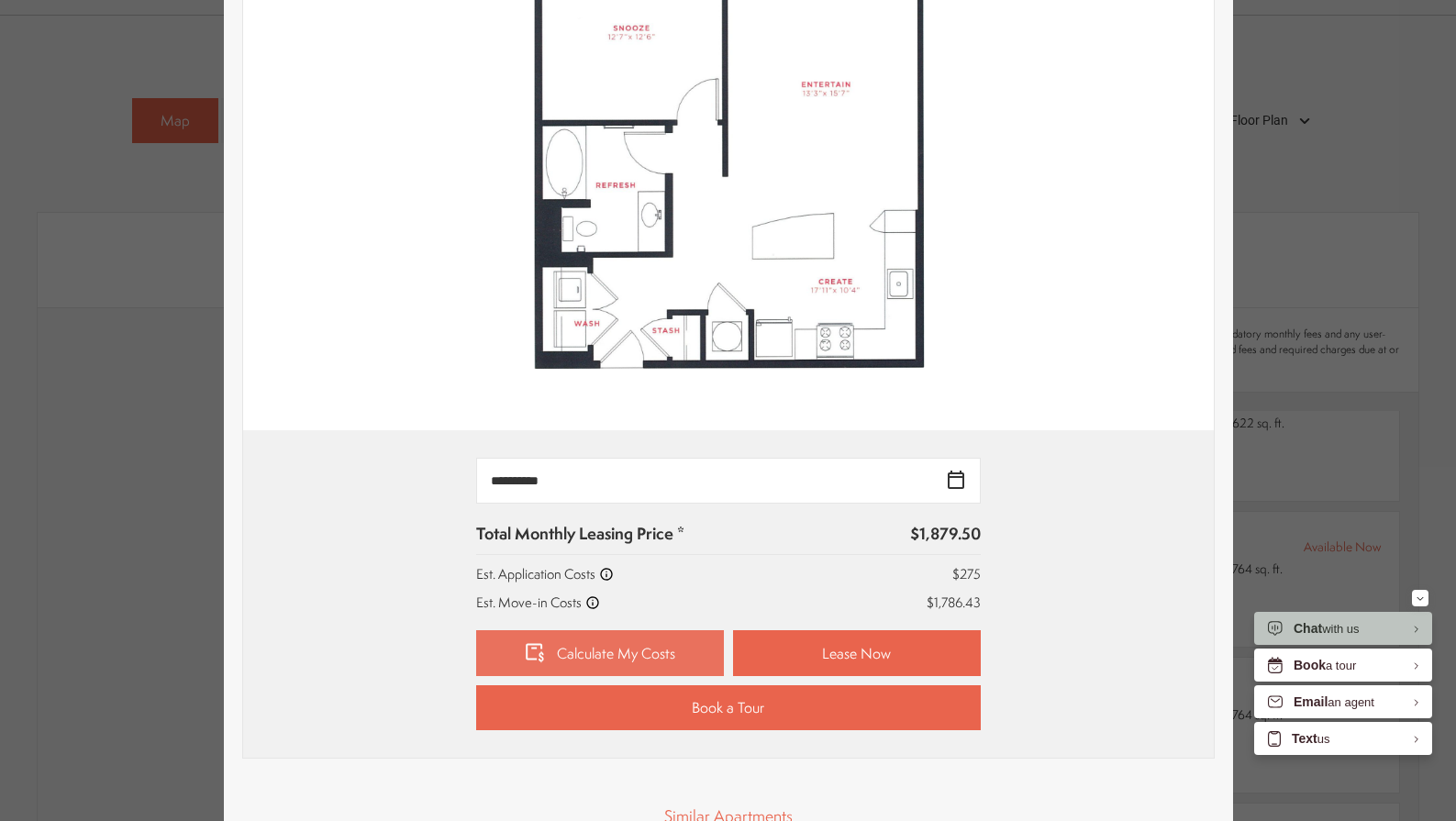
click at [592, 655] on link "Calculate My Costs" at bounding box center [600, 653] width 247 height 46
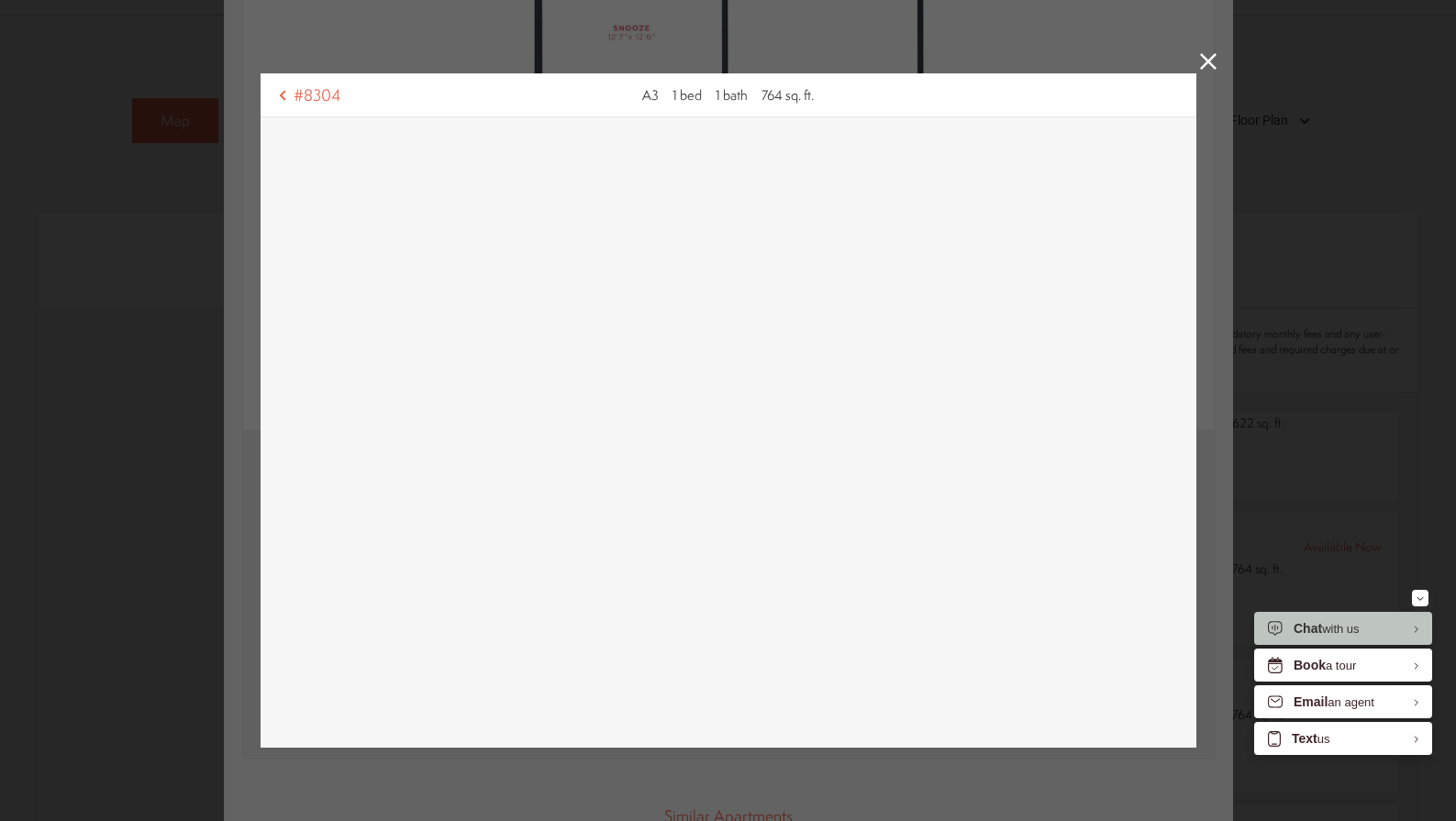
click at [1208, 64] on icon at bounding box center [1209, 62] width 17 height 17
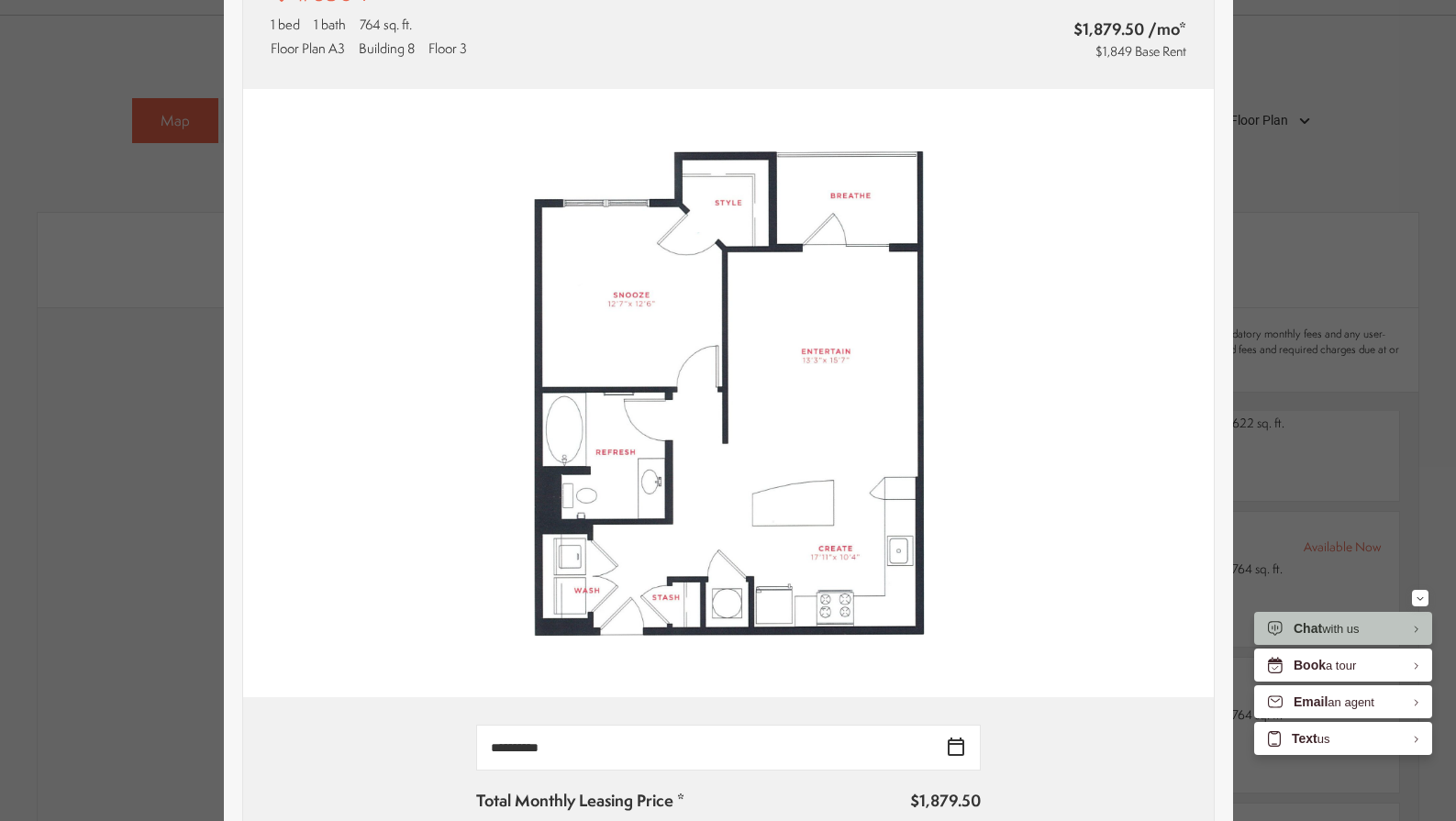
scroll to position [0, 0]
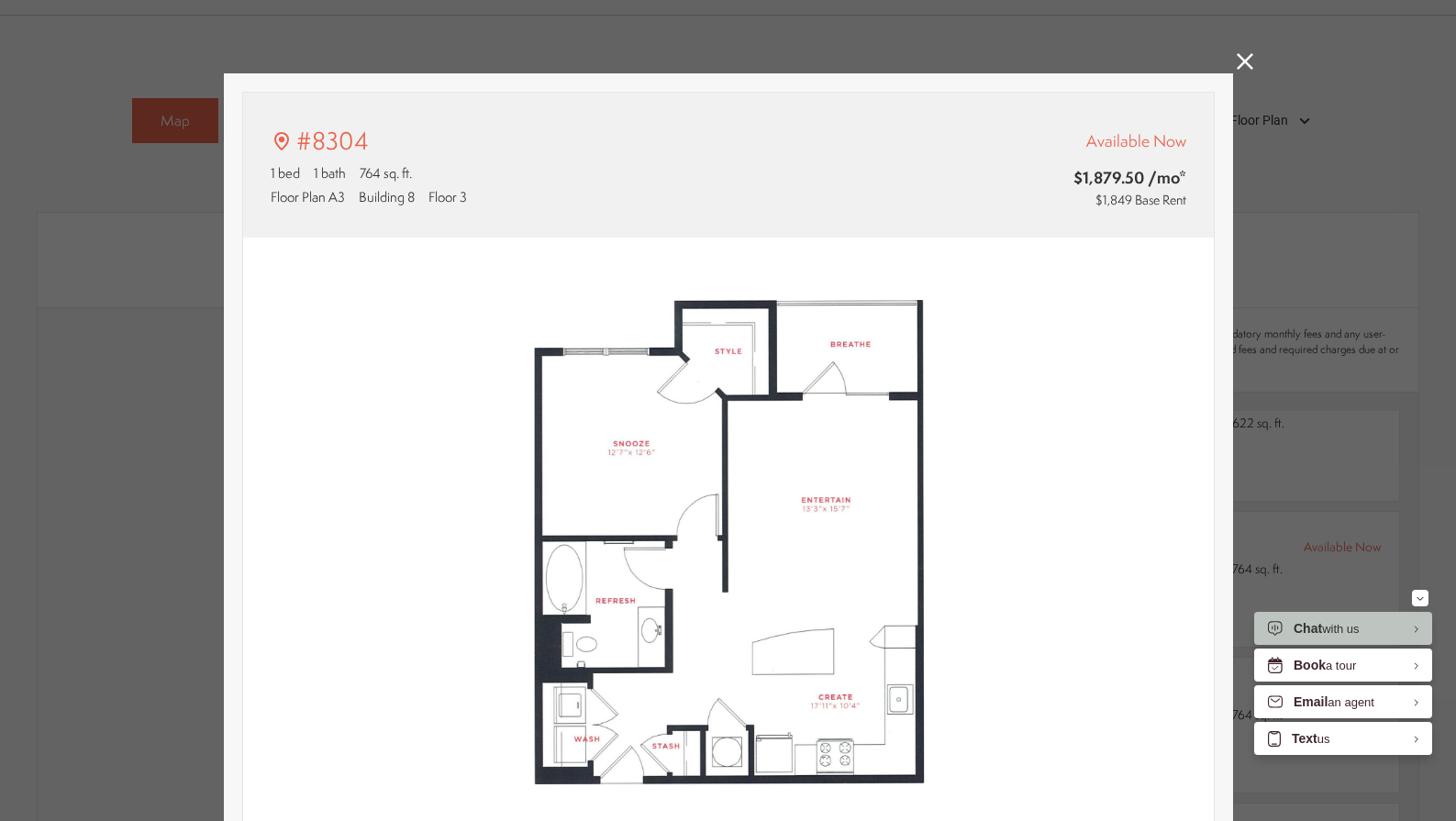
click at [1250, 59] on icon at bounding box center [1244, 62] width 17 height 17
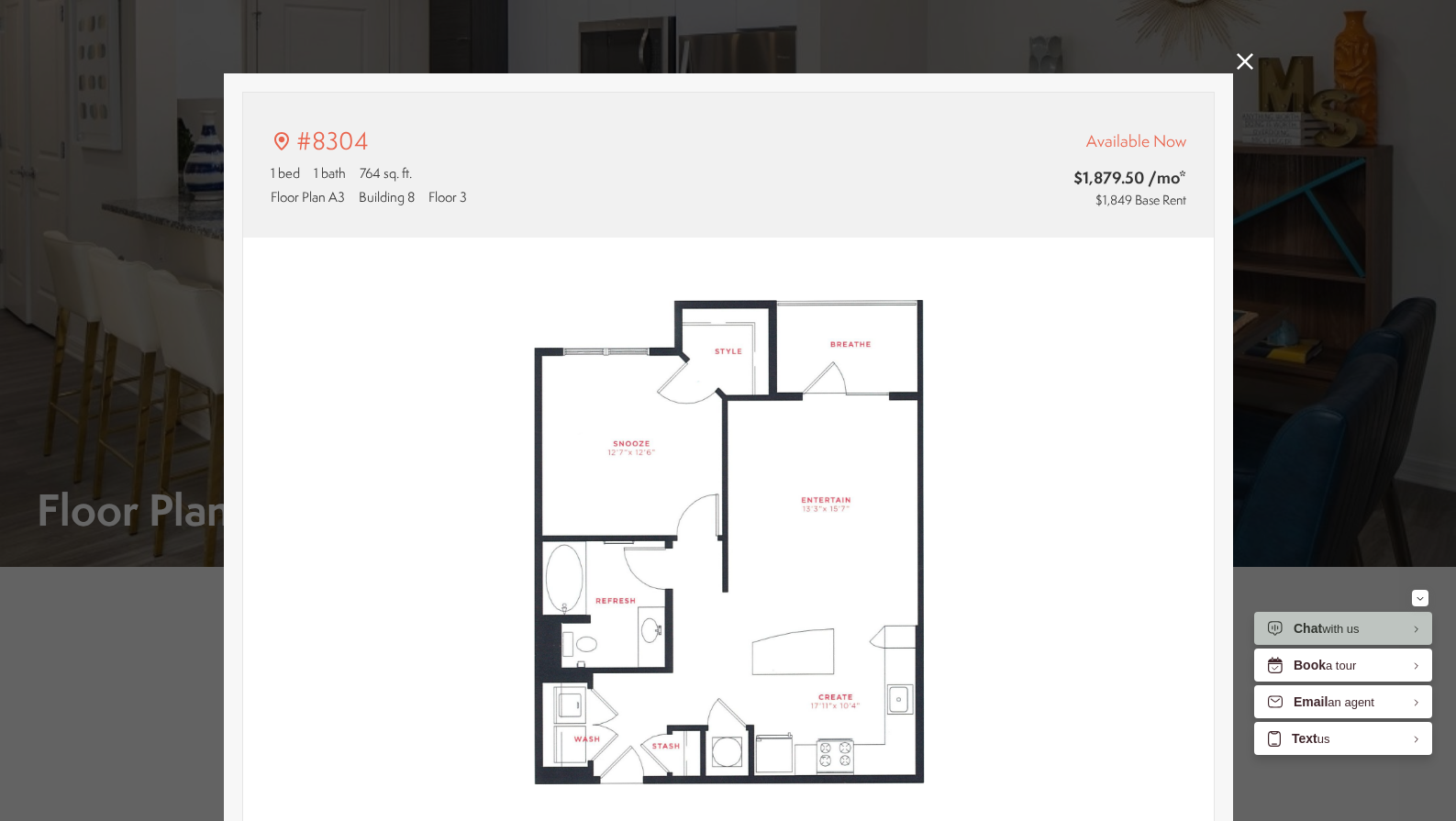
scroll to position [1179, 0]
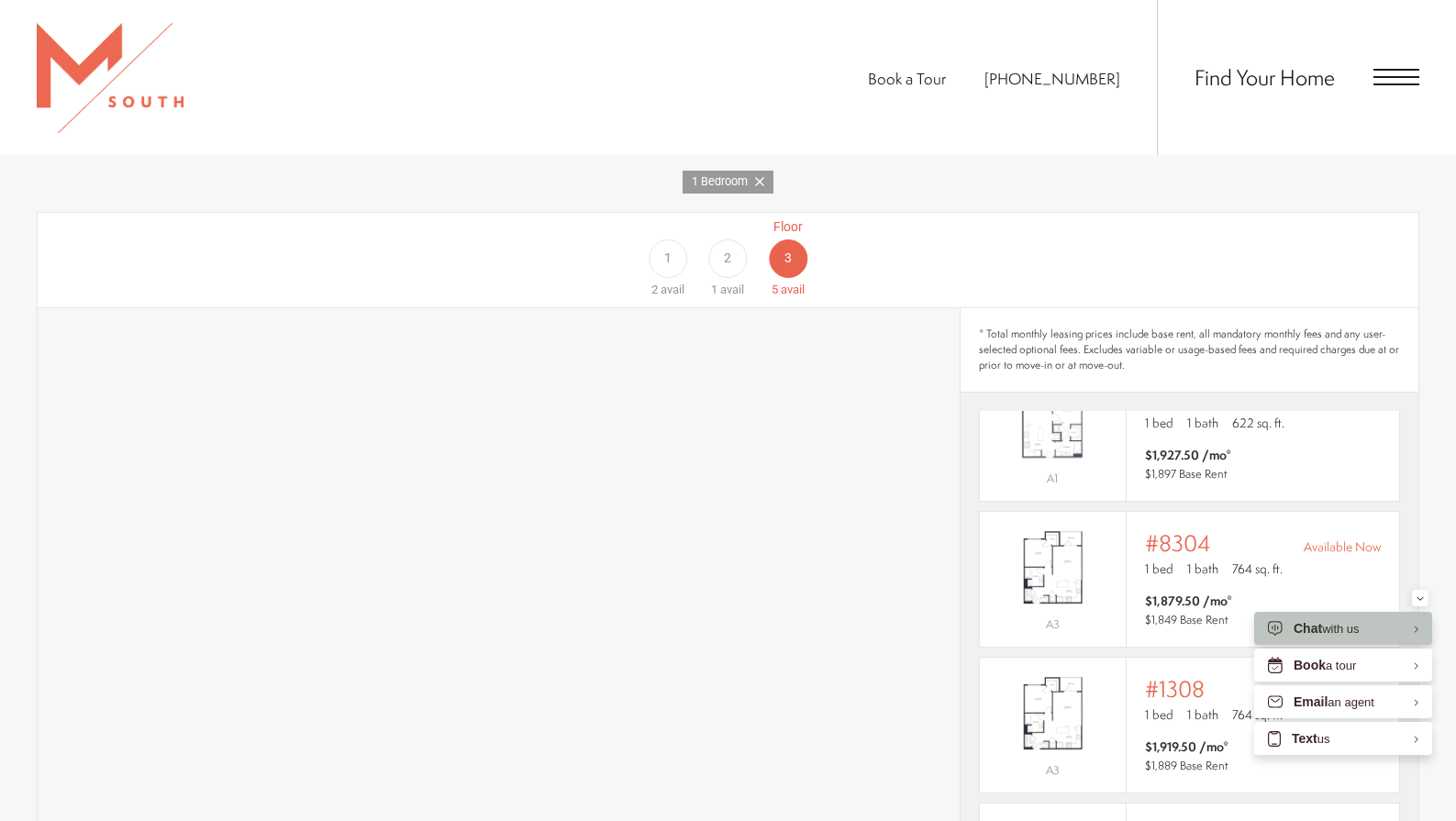
click at [1250, 59] on div "Find Your Home" at bounding box center [1288, 77] width 262 height 155
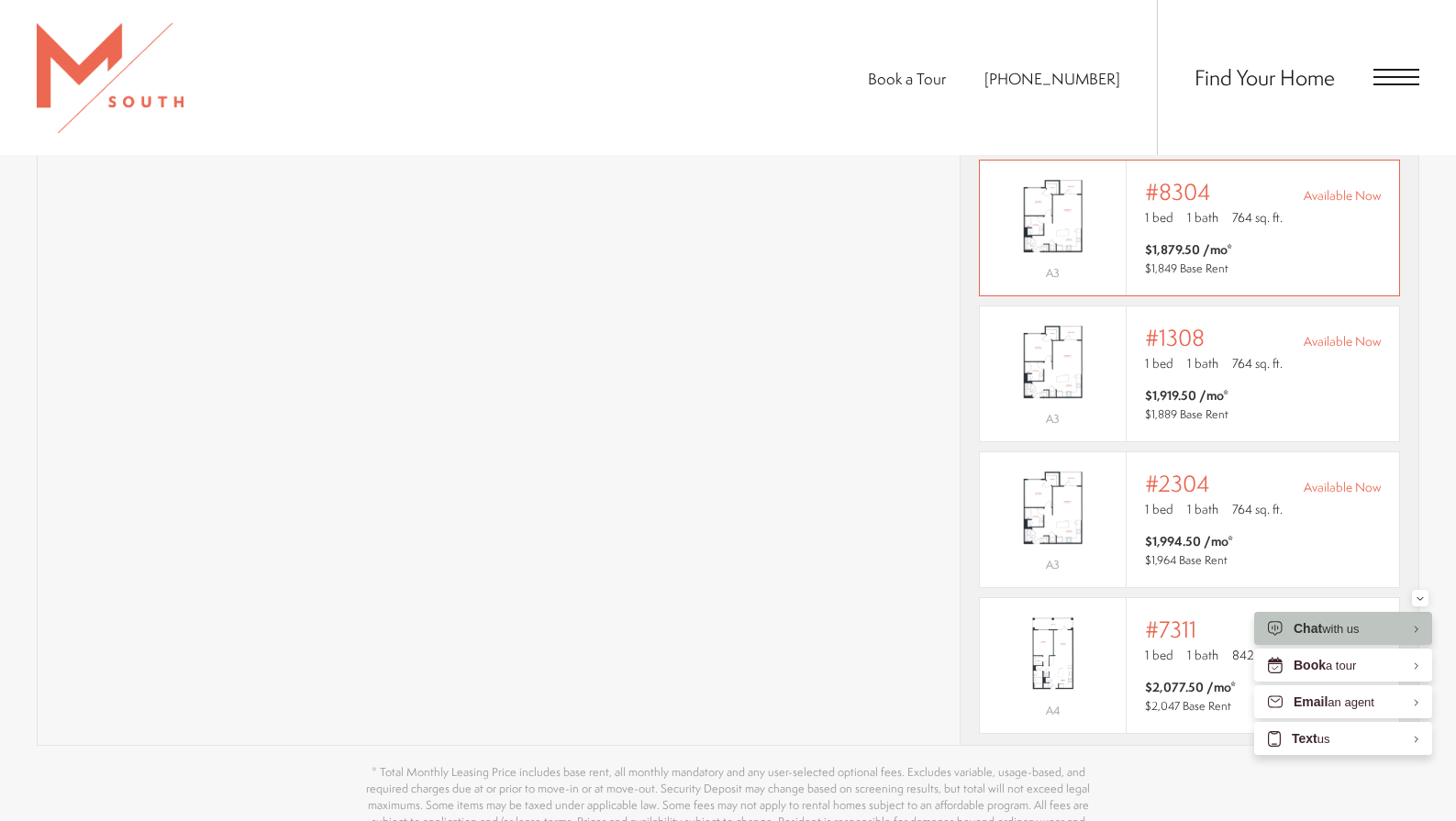
scroll to position [1522, 0]
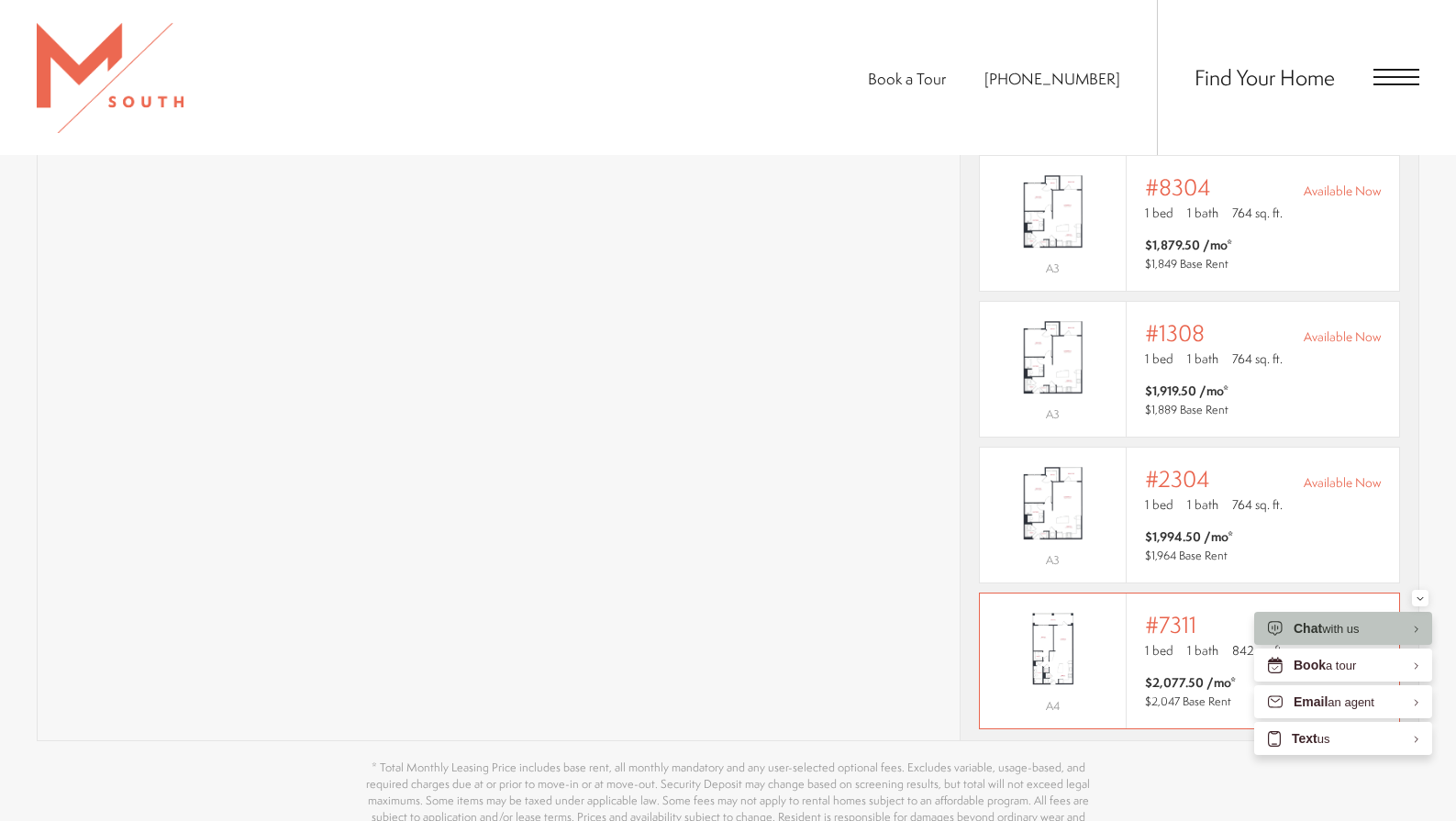
click at [1093, 612] on img "View #7311" at bounding box center [1052, 649] width 146 height 92
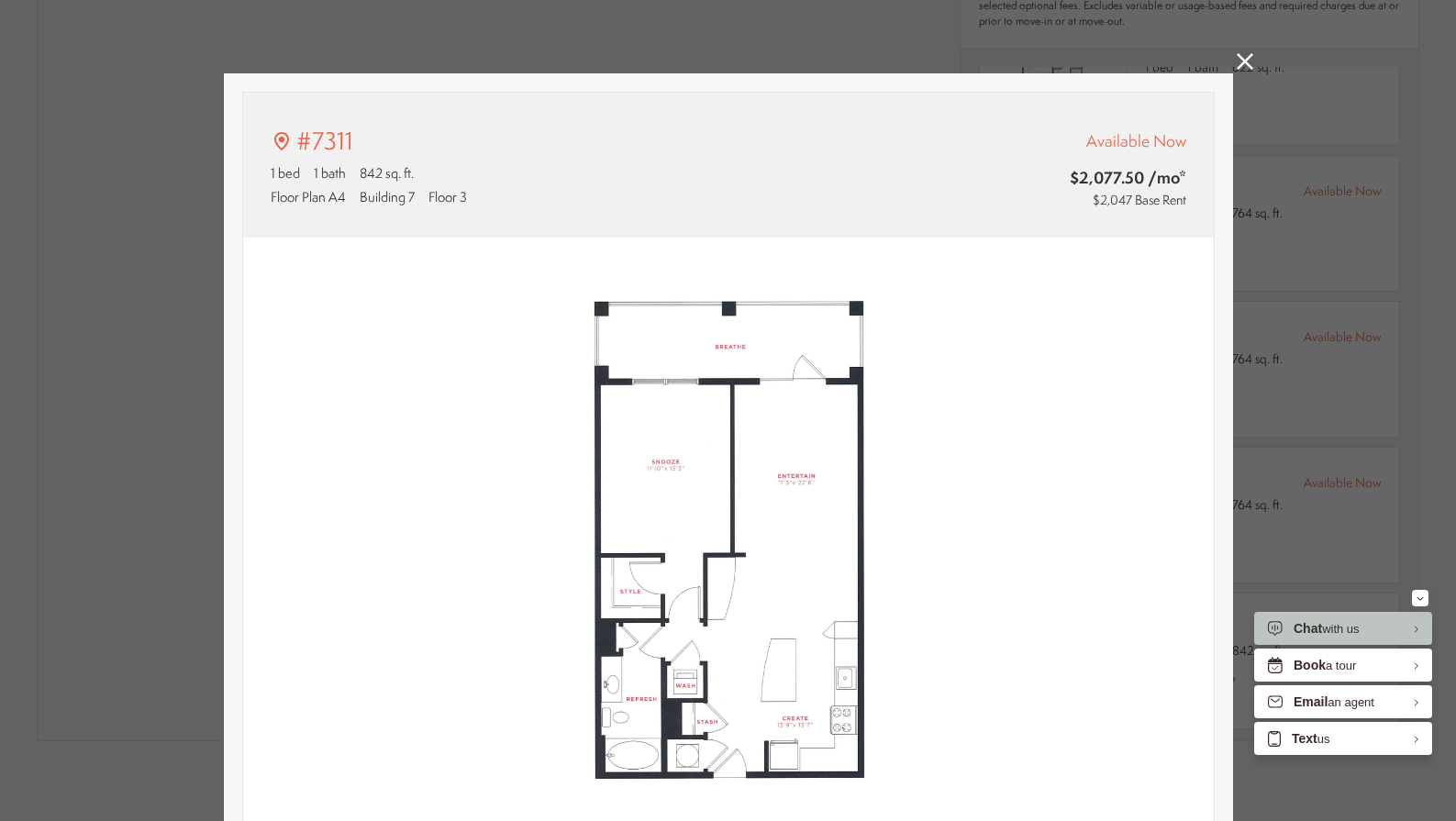
type input "**********"
click at [1188, 592] on img at bounding box center [728, 542] width 970 height 609
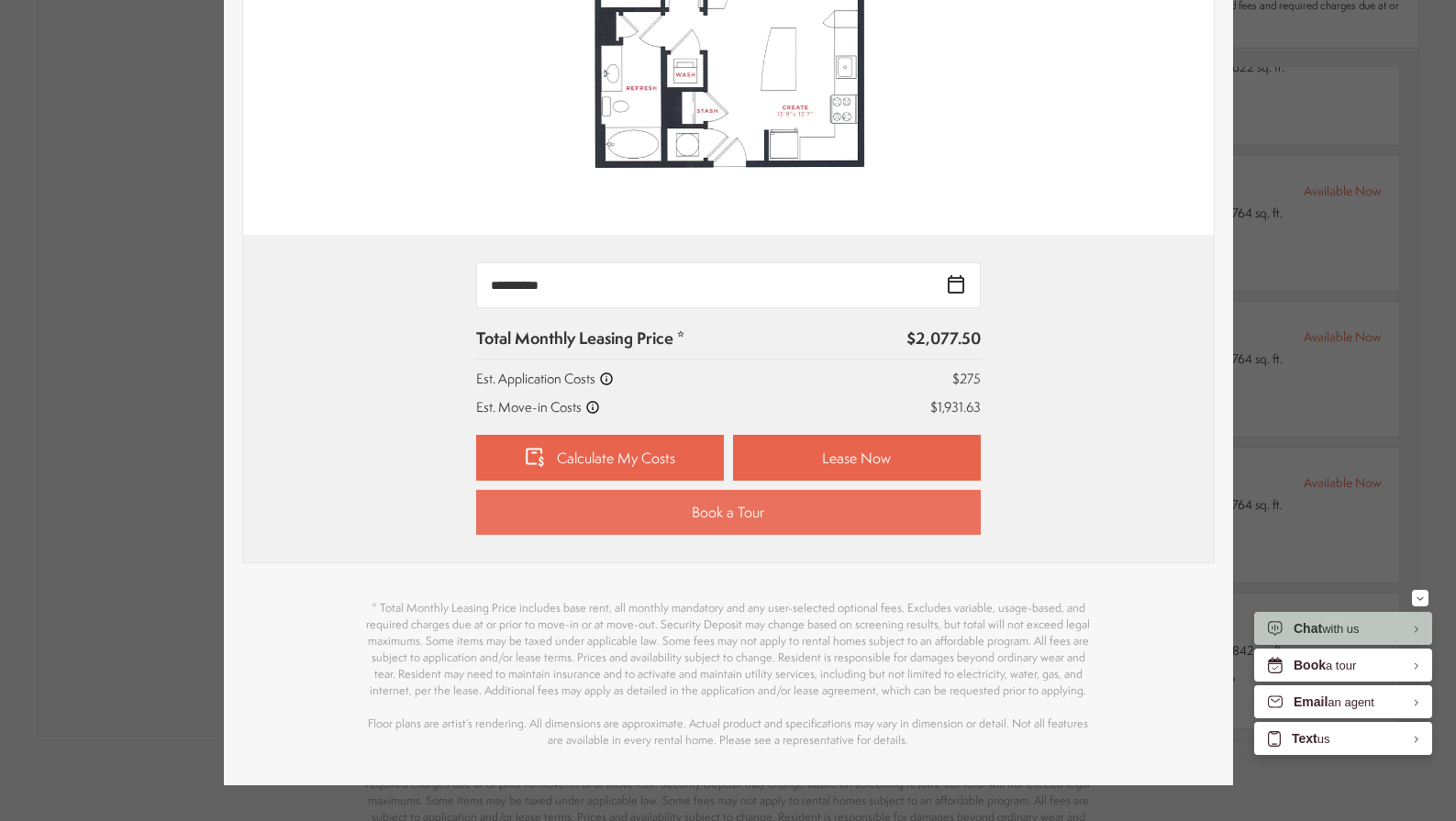
scroll to position [612, 0]
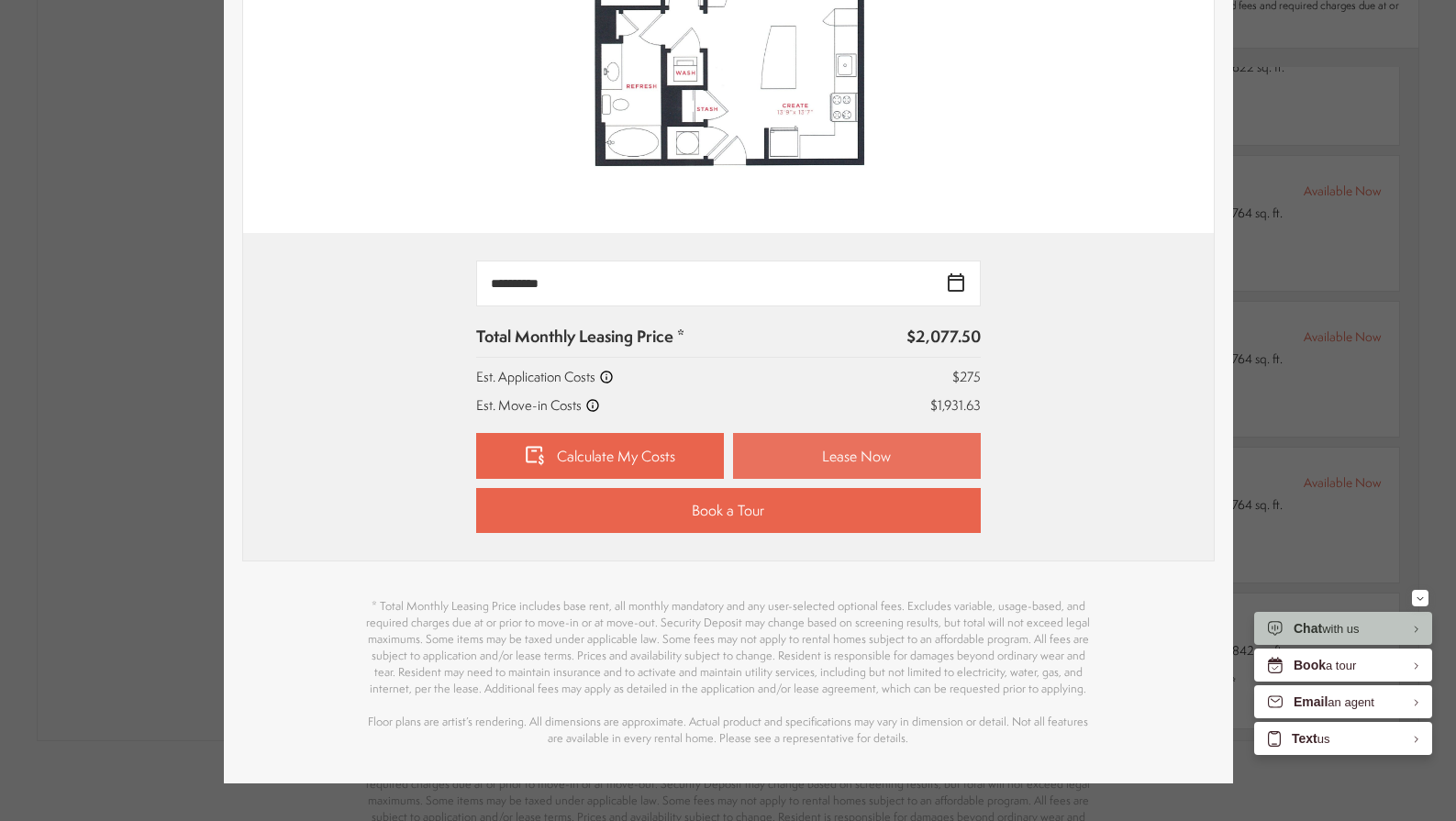
click at [773, 452] on link "Lease Now" at bounding box center [856, 456] width 247 height 46
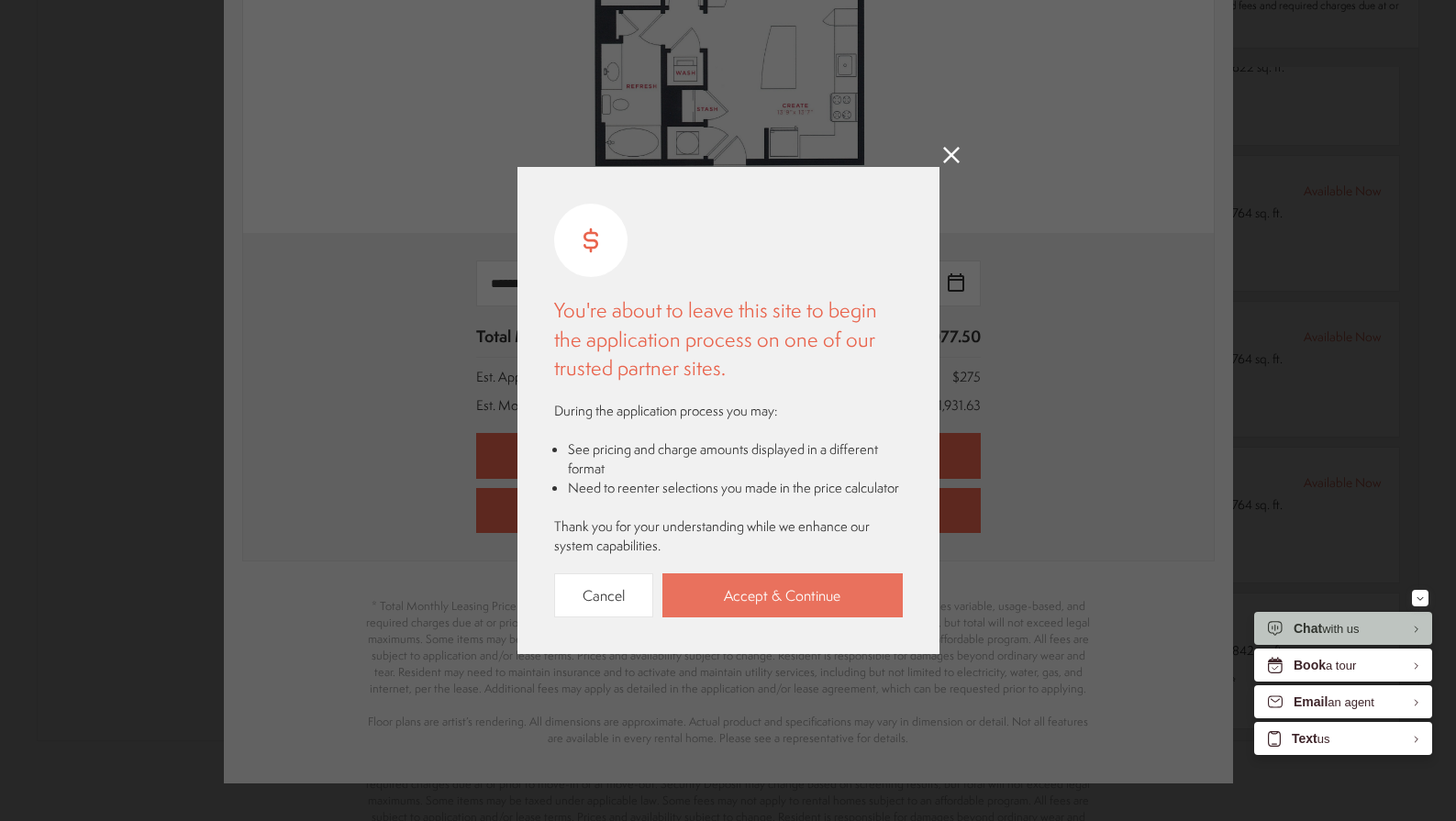
click at [737, 594] on link "Accept & Continue" at bounding box center [782, 595] width 240 height 45
